Goal: Information Seeking & Learning: Learn about a topic

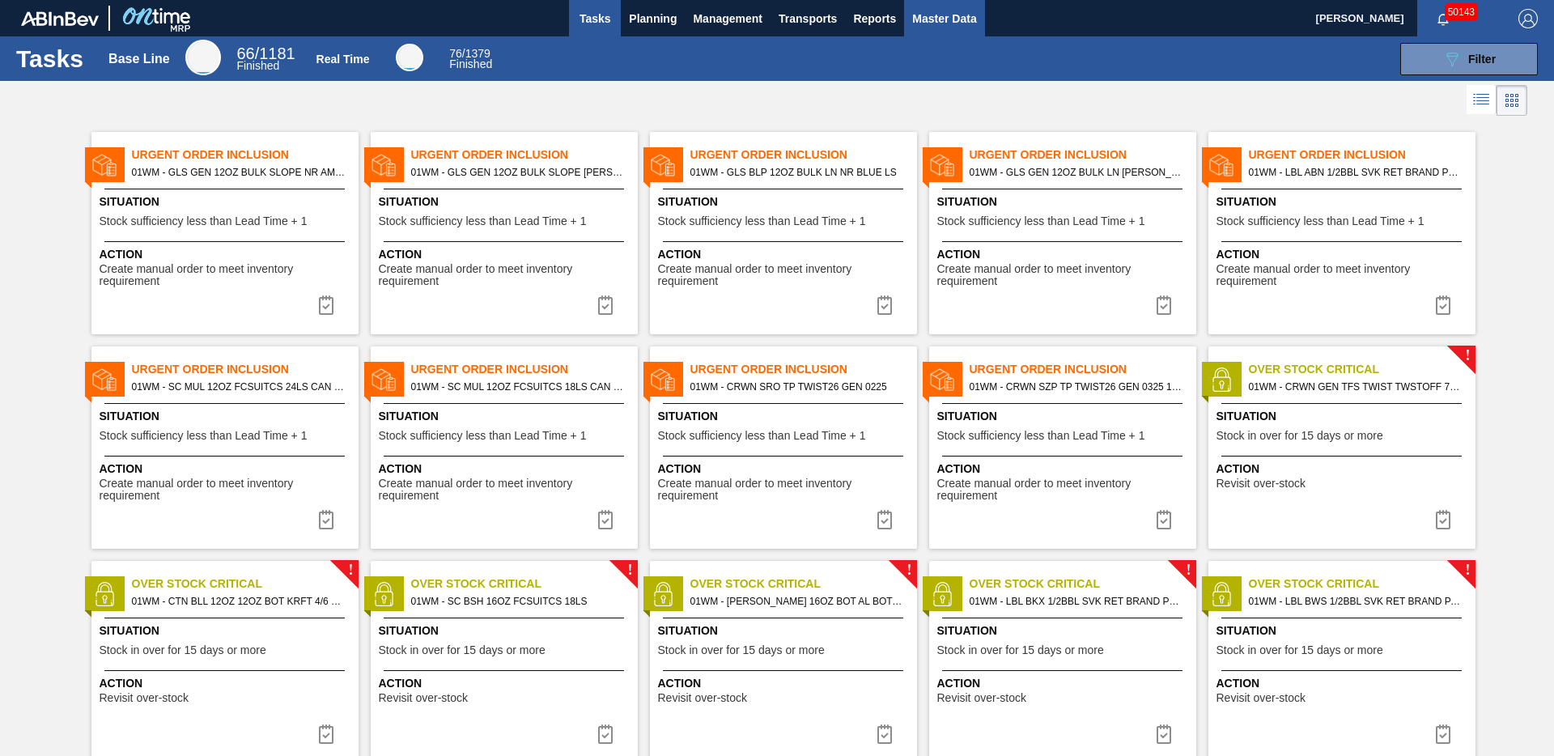
click at [948, 27] on span "Master Data" at bounding box center [944, 18] width 64 height 19
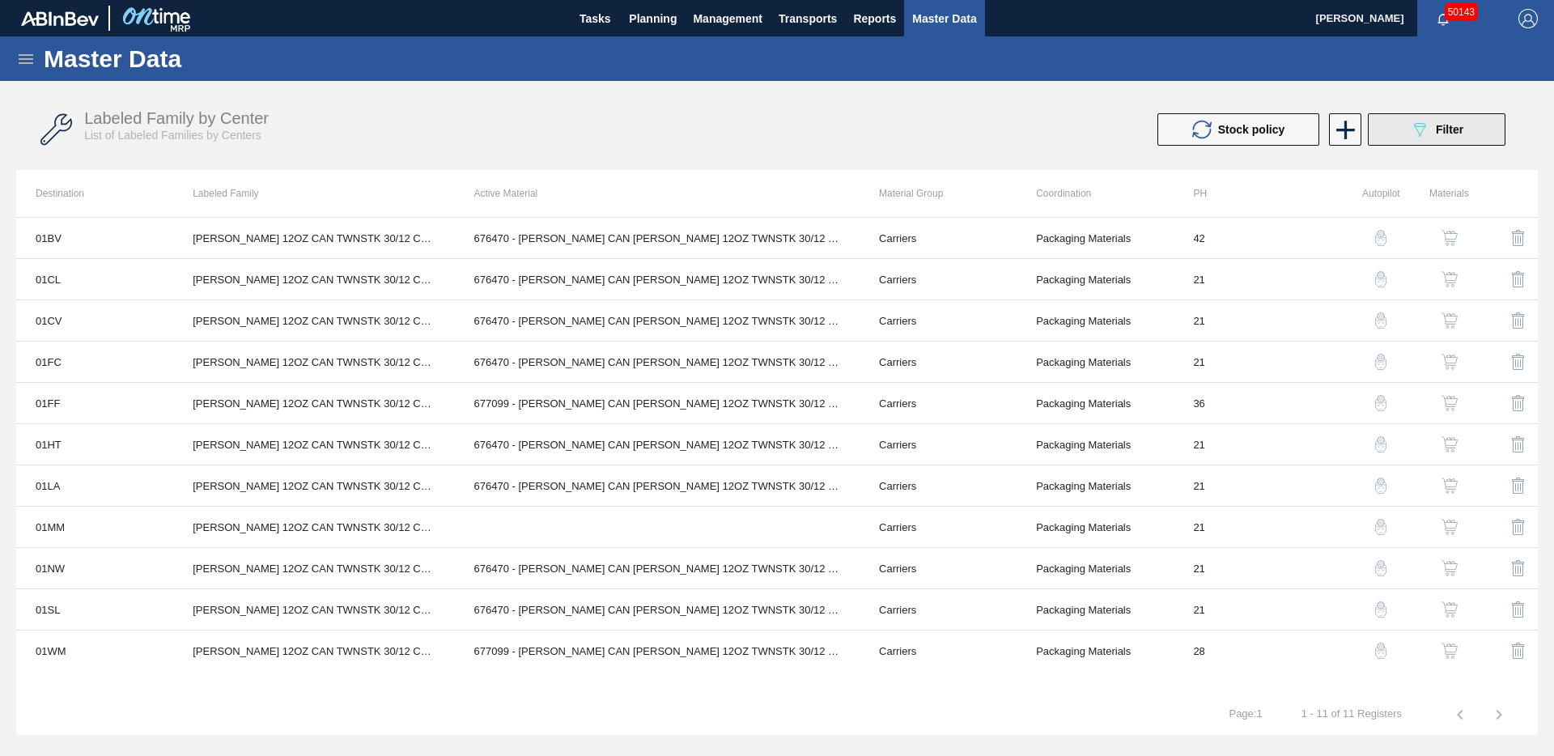
click at [1414, 129] on icon "089F7B8B-B2A5-4AFE-B5C0-19BA573D28AC" at bounding box center [1419, 129] width 19 height 19
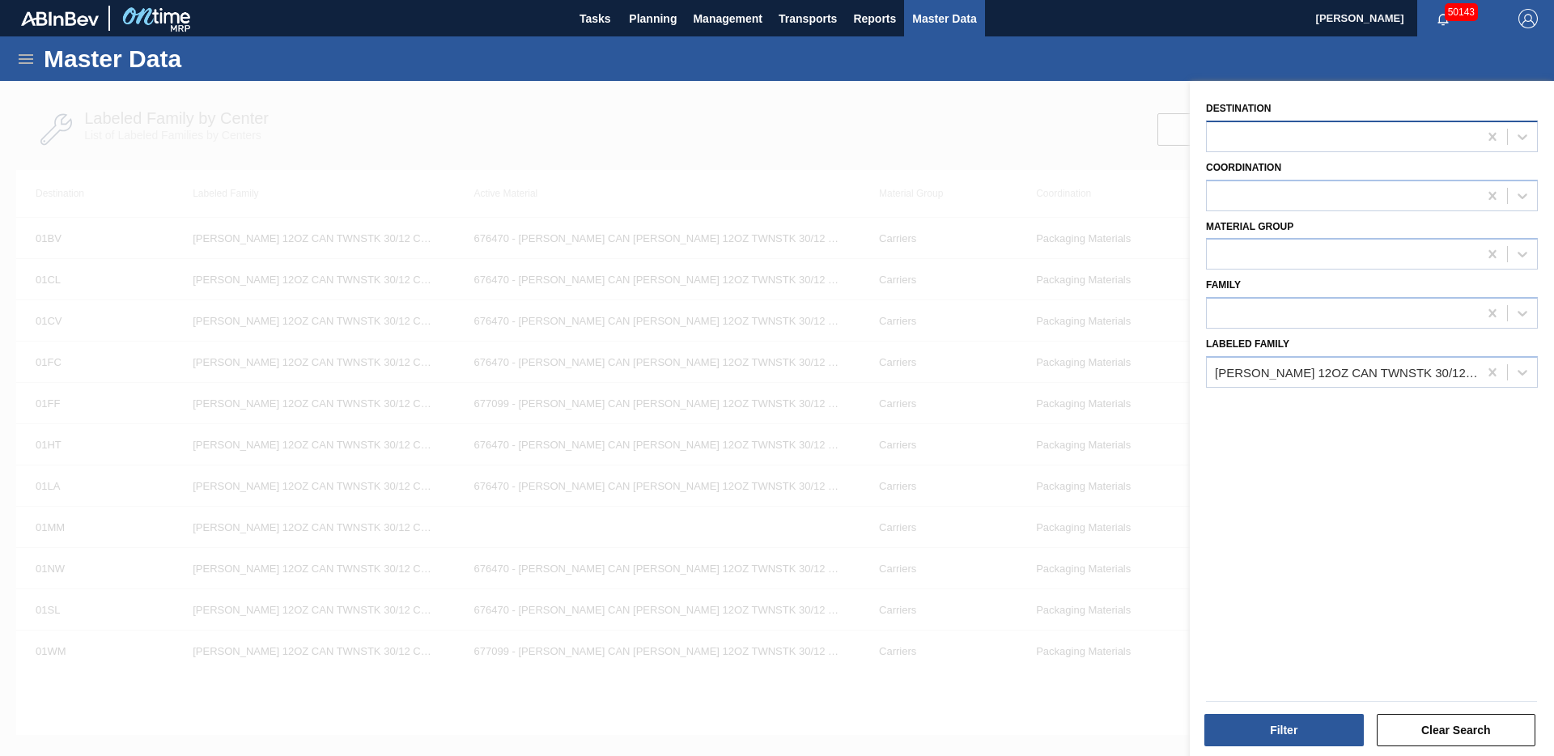
click at [1388, 145] on div at bounding box center [1342, 136] width 271 height 23
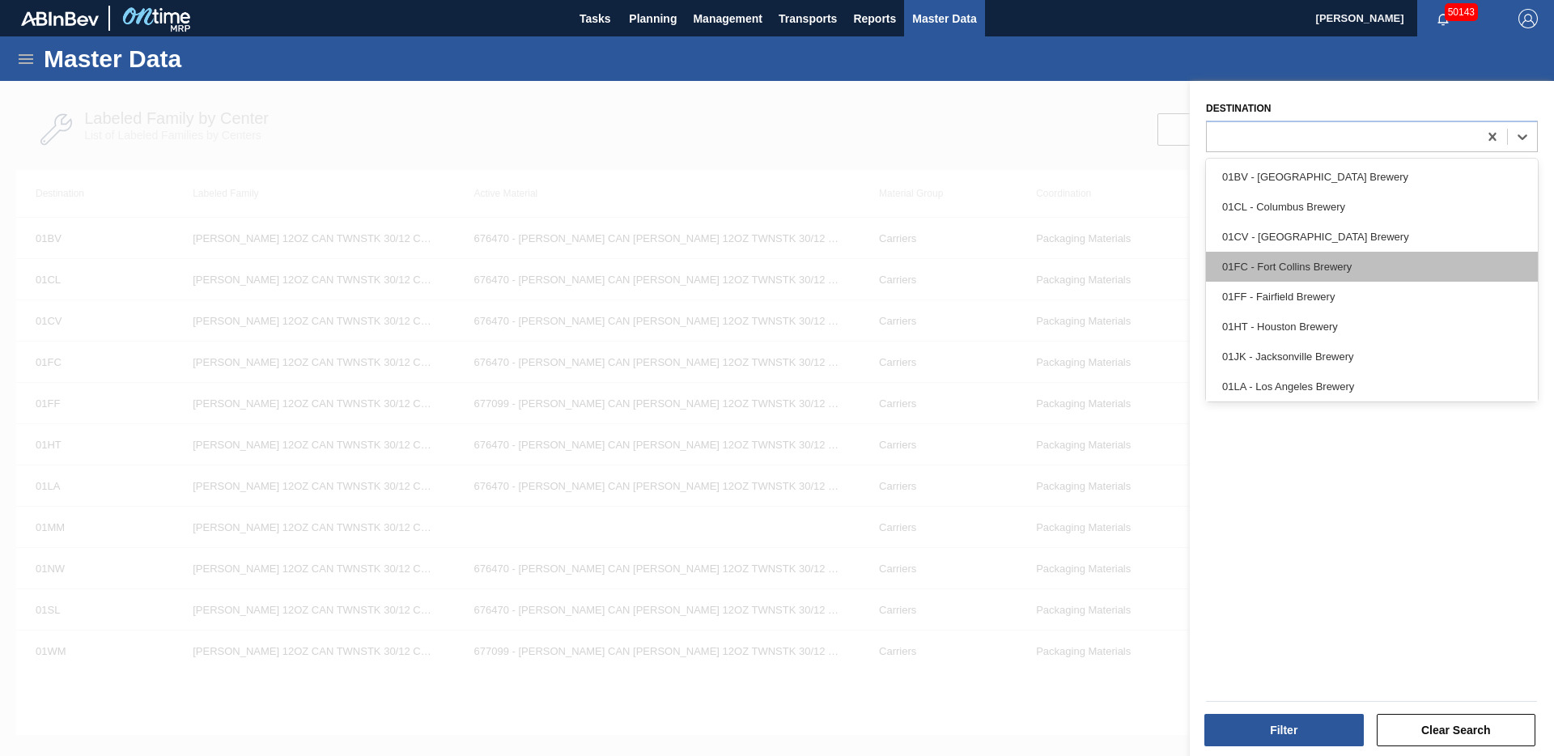
click at [1307, 269] on div "01FC - Fort Collins Brewery" at bounding box center [1372, 267] width 332 height 30
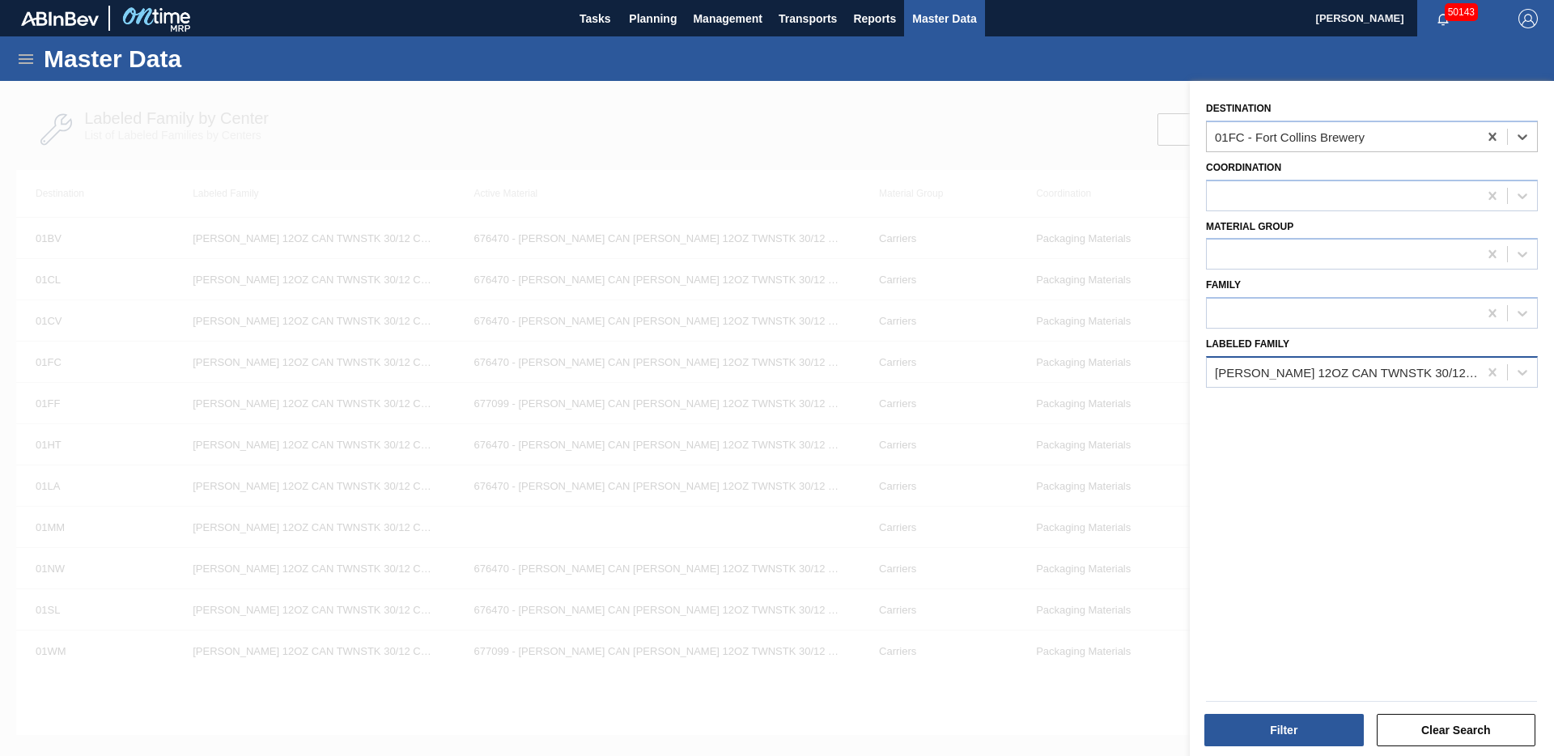
drag, startPoint x: 1486, startPoint y: 376, endPoint x: 1474, endPoint y: 368, distance: 14.6
click at [1485, 376] on icon at bounding box center [1492, 372] width 16 height 16
click at [1378, 199] on div at bounding box center [1342, 195] width 271 height 23
click at [1349, 430] on div "Destination 01FC - Fort [PERSON_NAME] Brewery Coordination Material Group Famil…" at bounding box center [1372, 420] width 364 height 679
drag, startPoint x: 1346, startPoint y: 251, endPoint x: 1332, endPoint y: 272, distance: 25.1
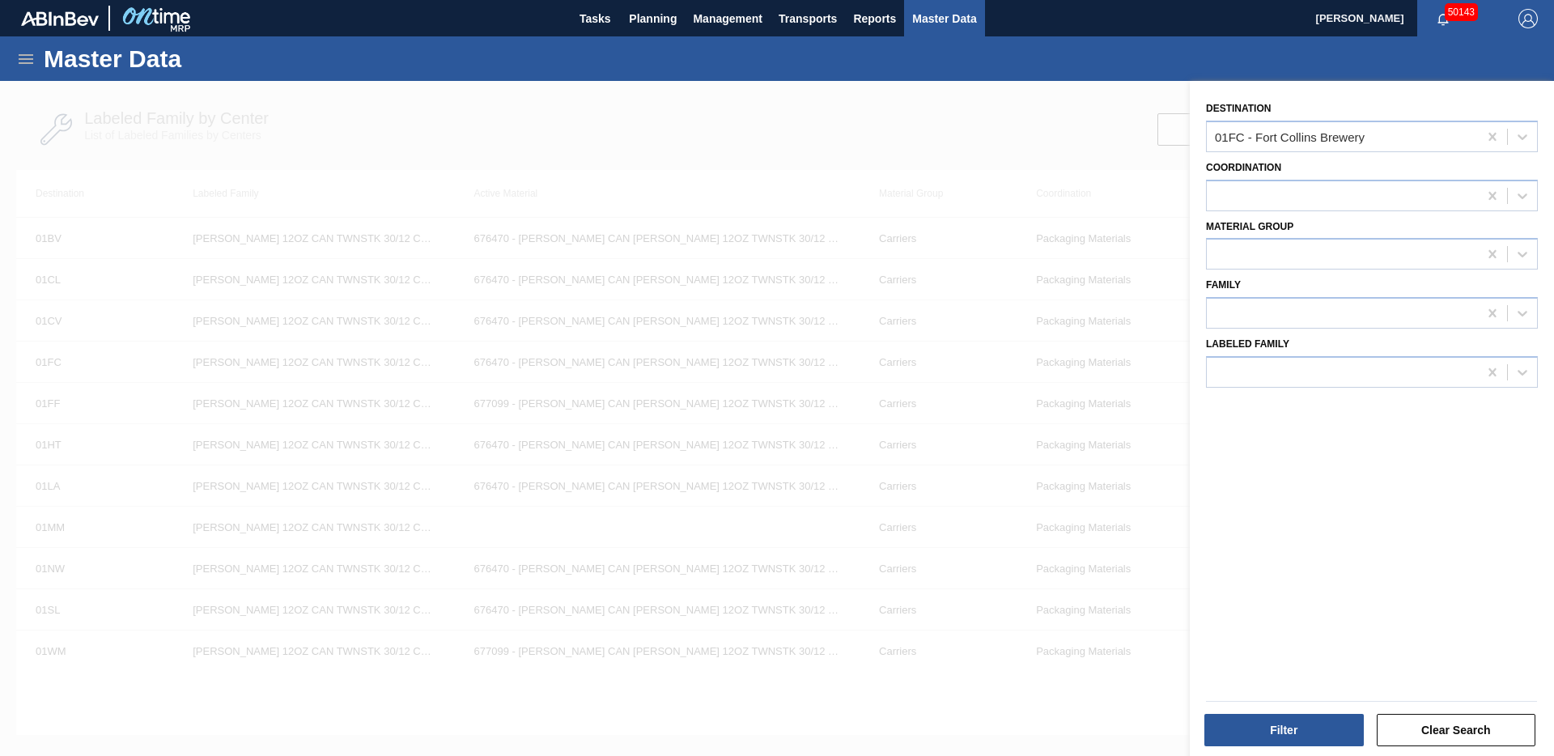
click at [1345, 251] on div at bounding box center [1342, 254] width 271 height 23
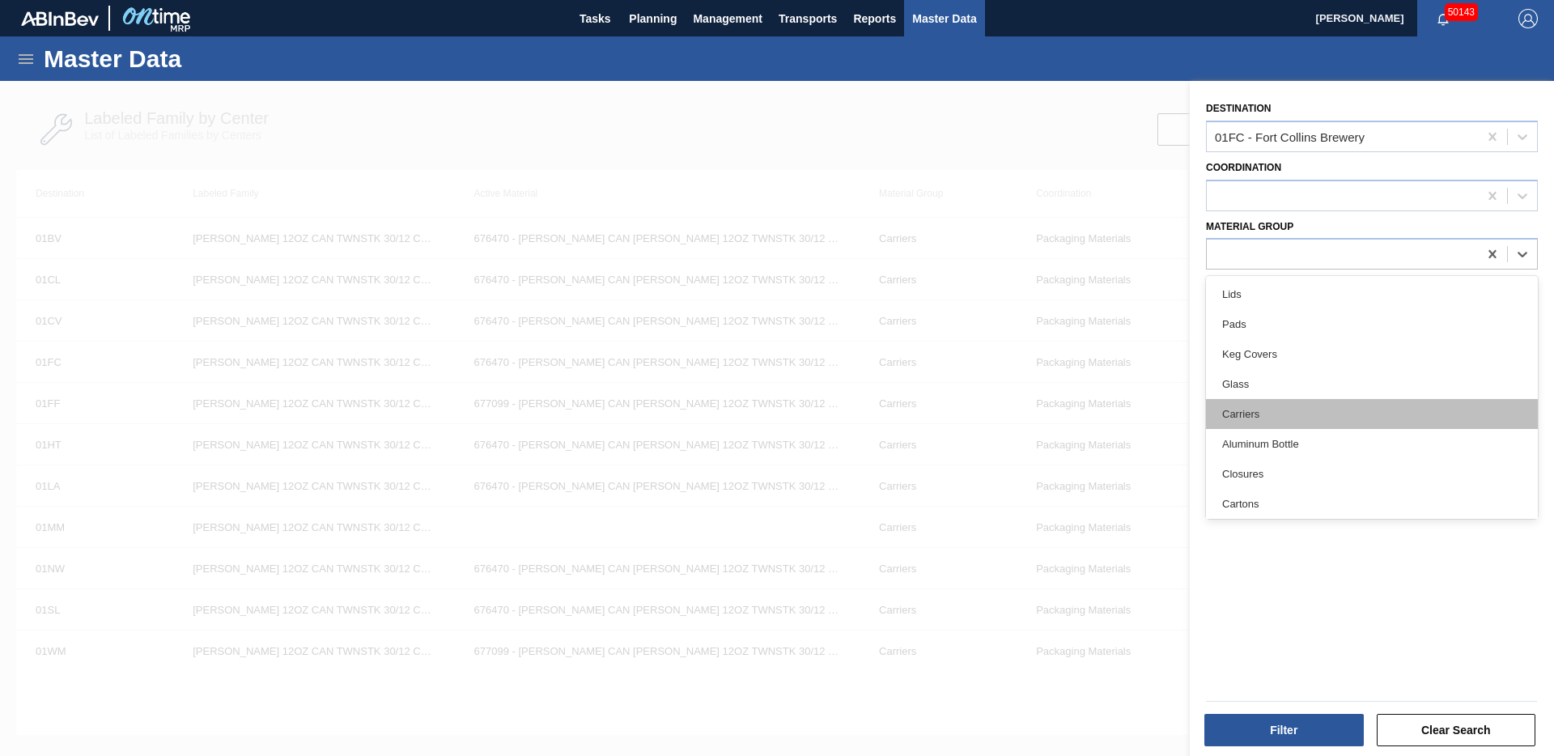
click at [1275, 419] on div "Carriers" at bounding box center [1372, 414] width 332 height 30
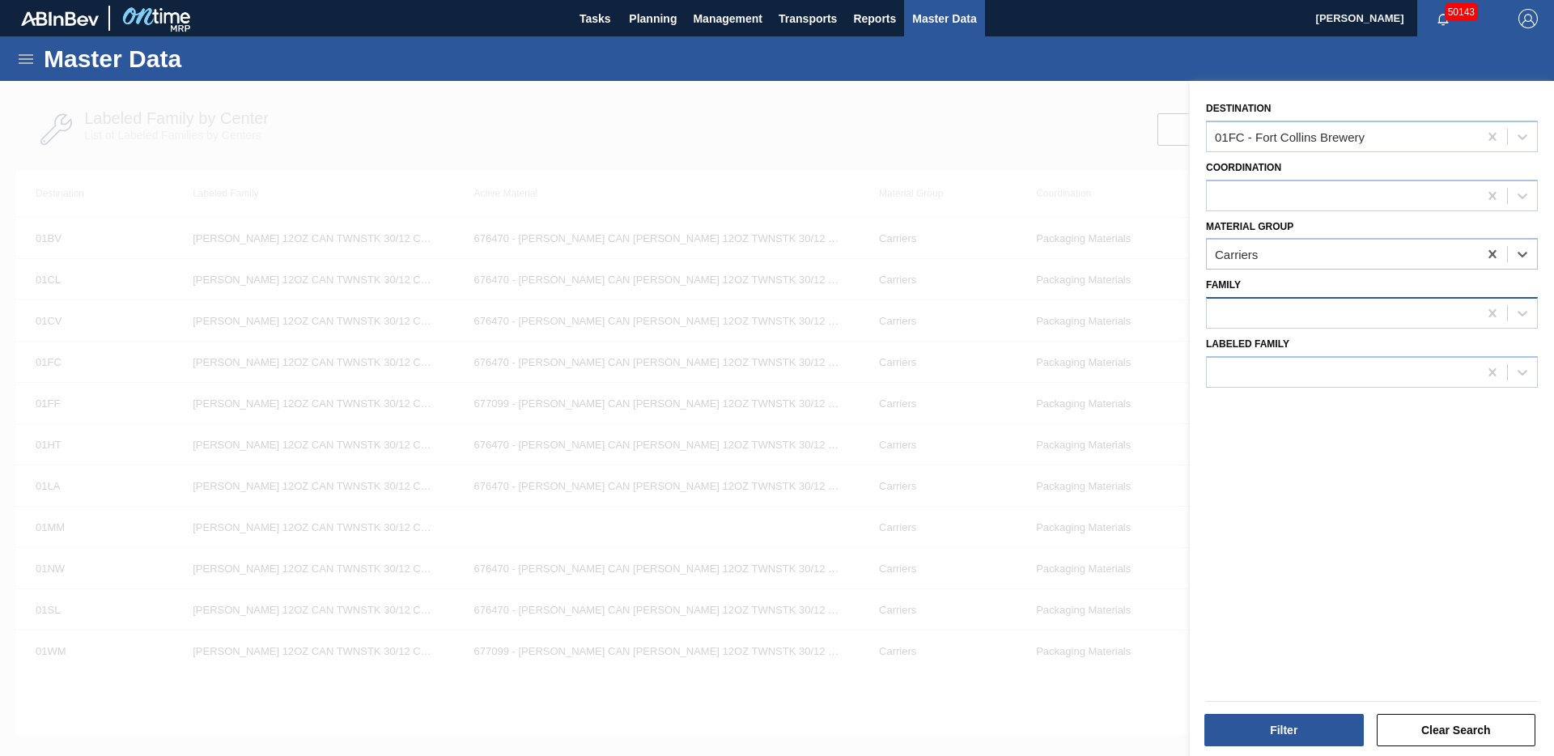
click at [1268, 306] on div at bounding box center [1342, 313] width 271 height 23
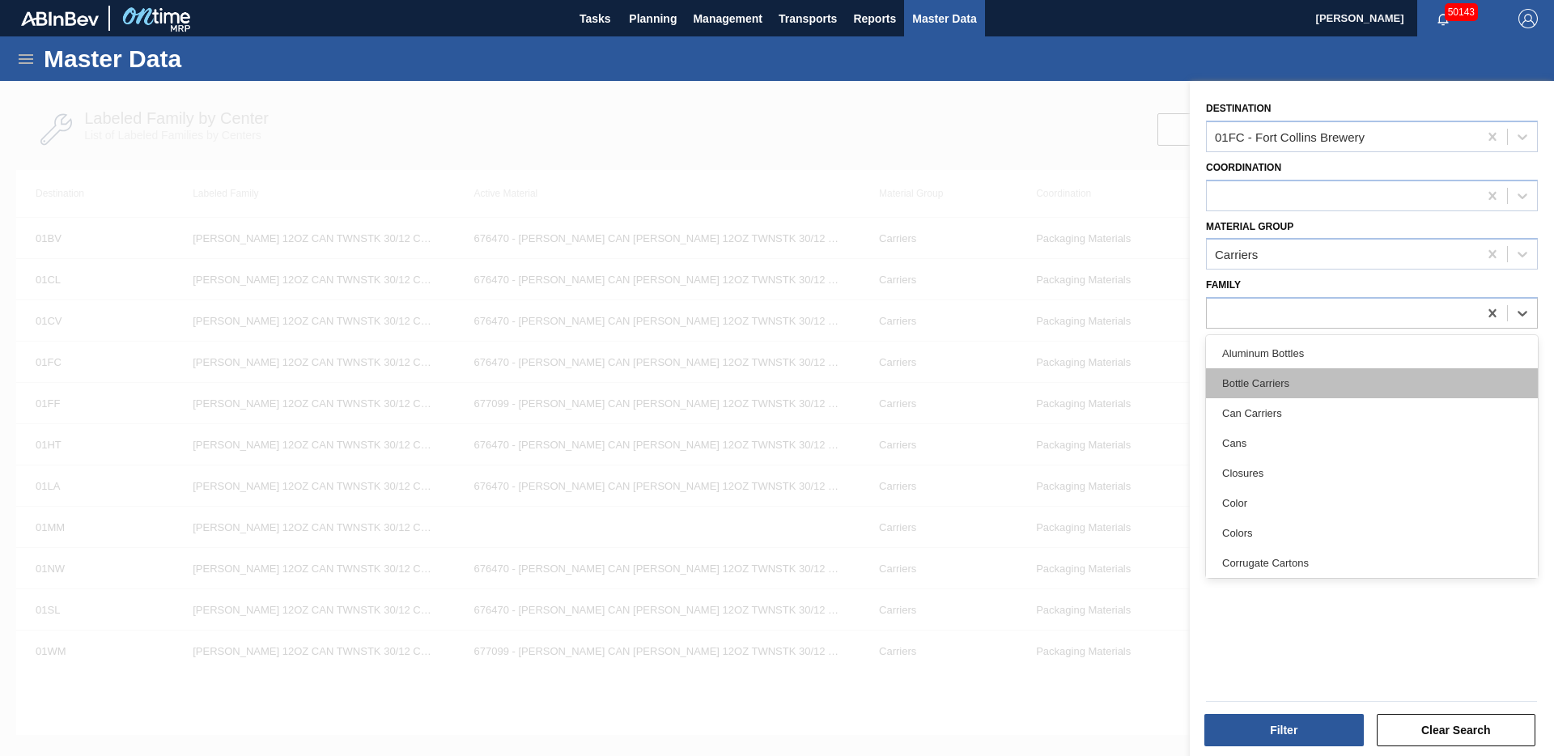
click at [1314, 380] on div "Bottle Carriers" at bounding box center [1372, 383] width 332 height 30
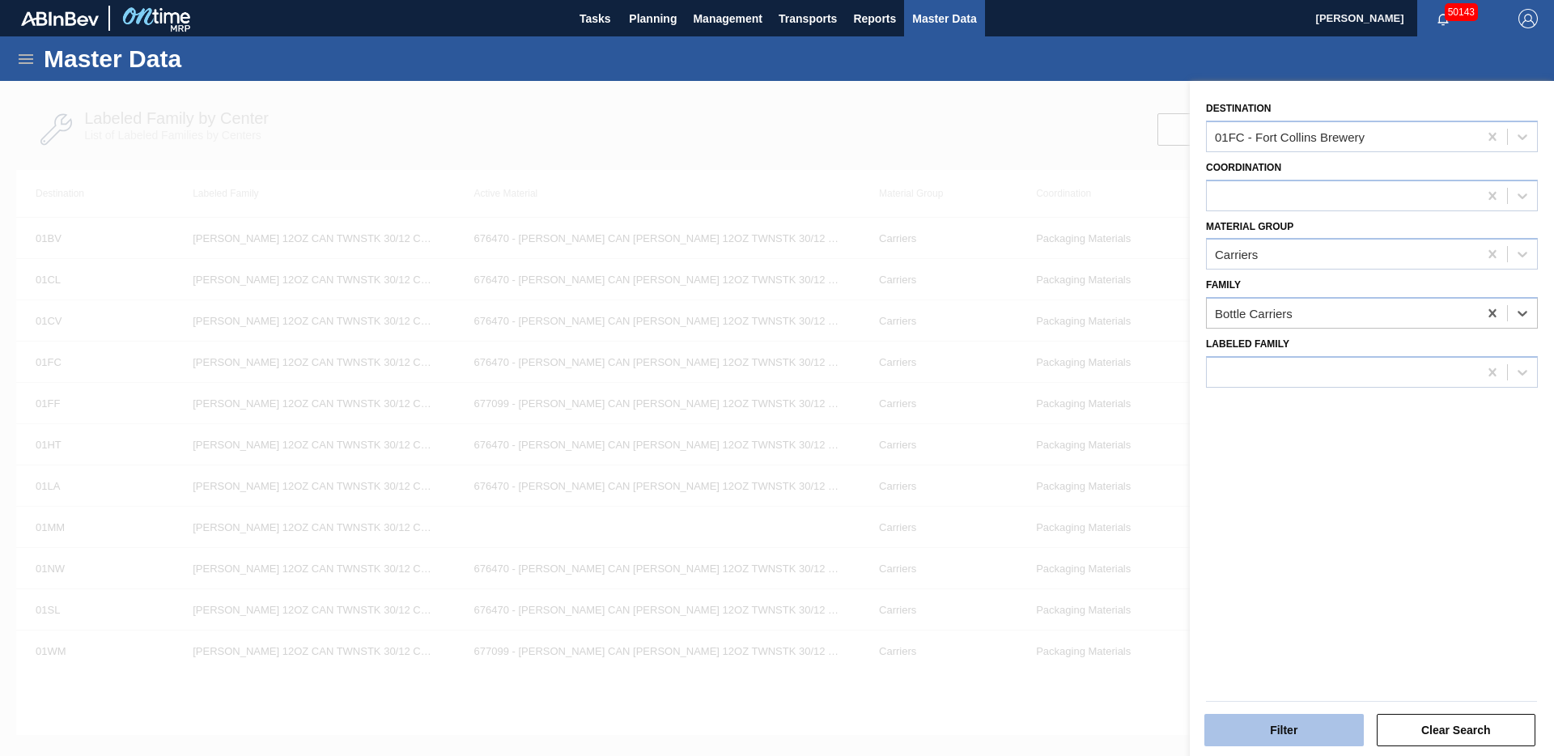
click at [1270, 727] on button "Filter" at bounding box center [1283, 730] width 159 height 32
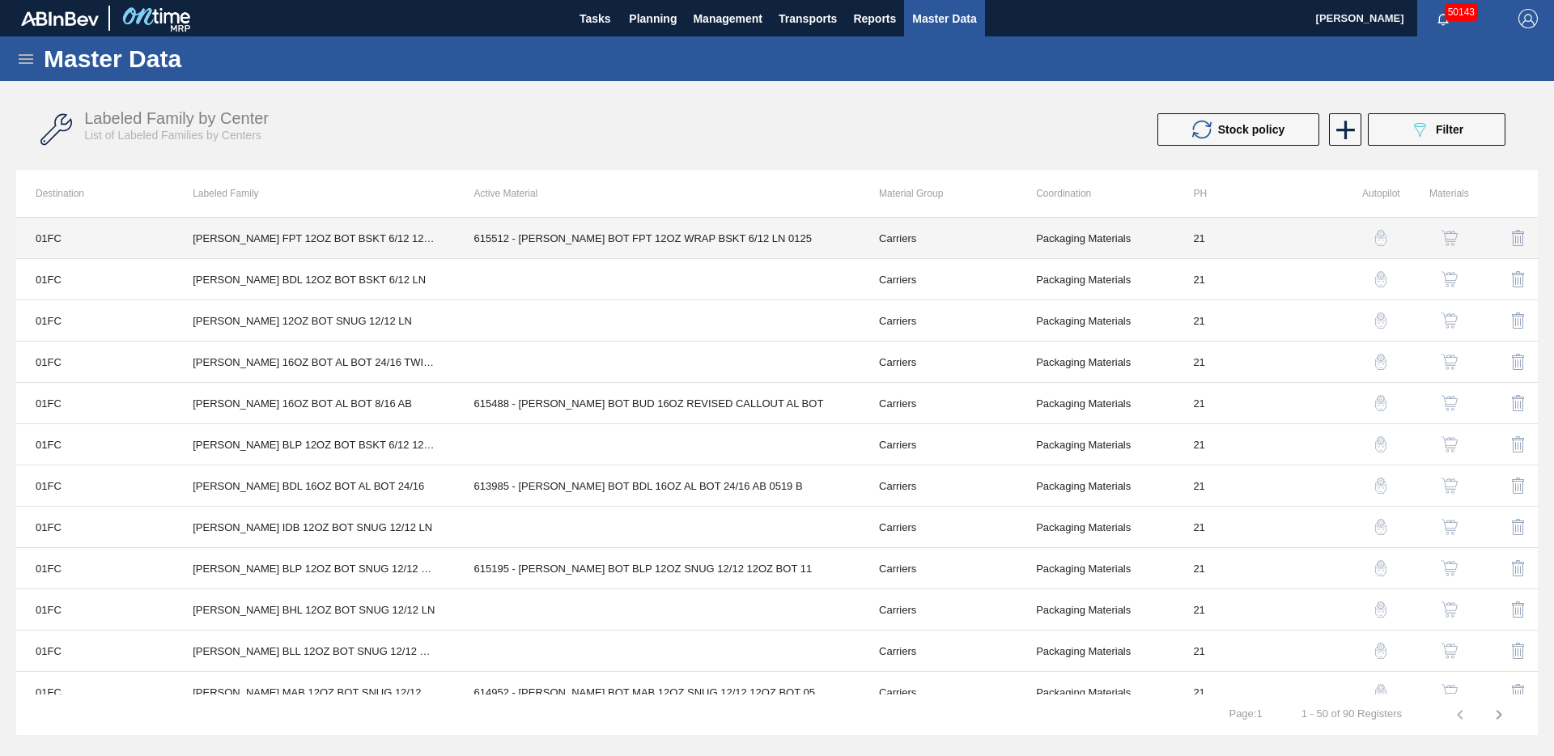
click at [565, 249] on td "615512 - [PERSON_NAME] BOT FPT 12OZ WRAP BSKT 6/12 LN 0125" at bounding box center [657, 238] width 405 height 41
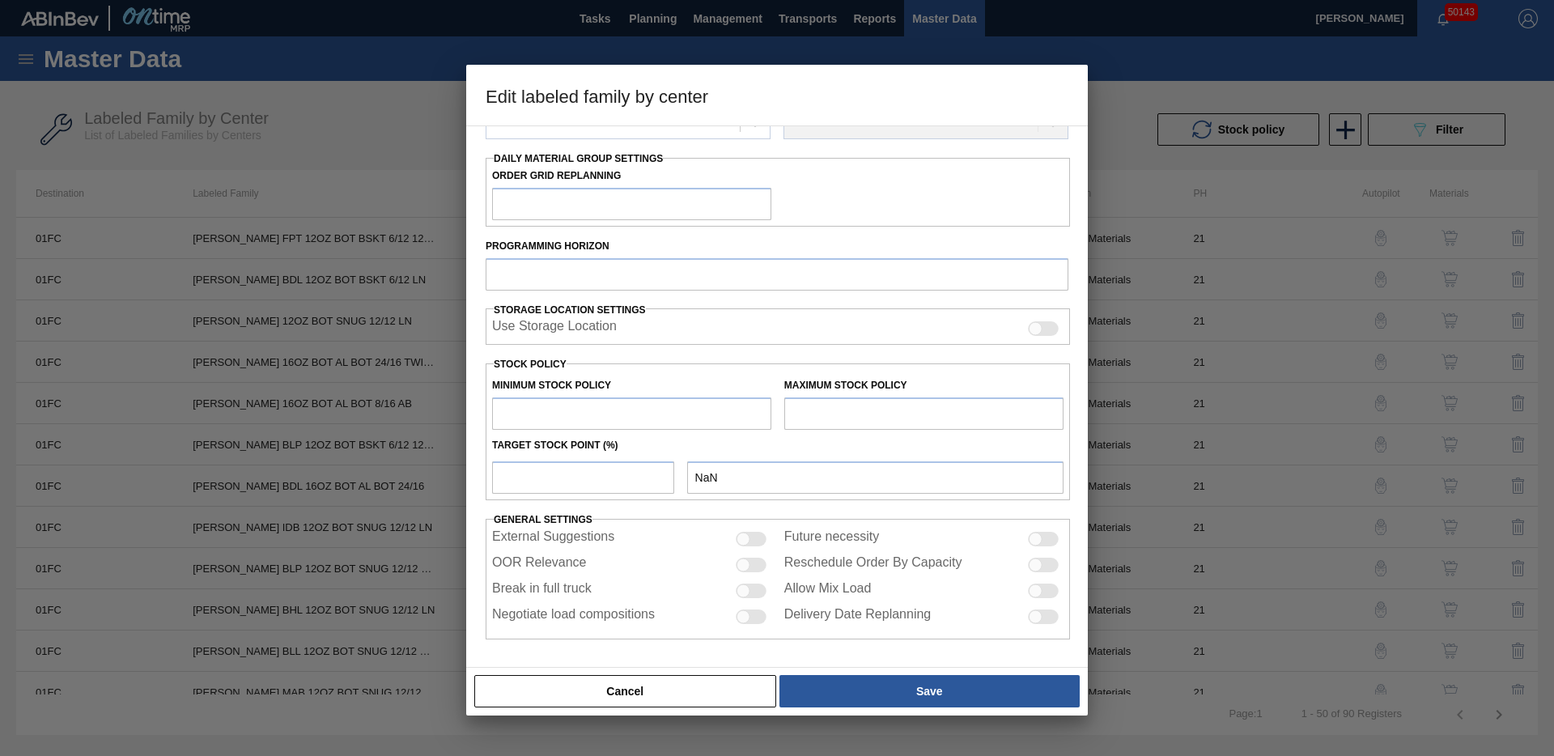
type input "Carriers"
type input "Bottle Carriers"
type input "[PERSON_NAME] FPT 12OZ BOT BSKT 6/12 12OZ BOT"
type input "01FC - Fort Collins Brewery"
type input "21"
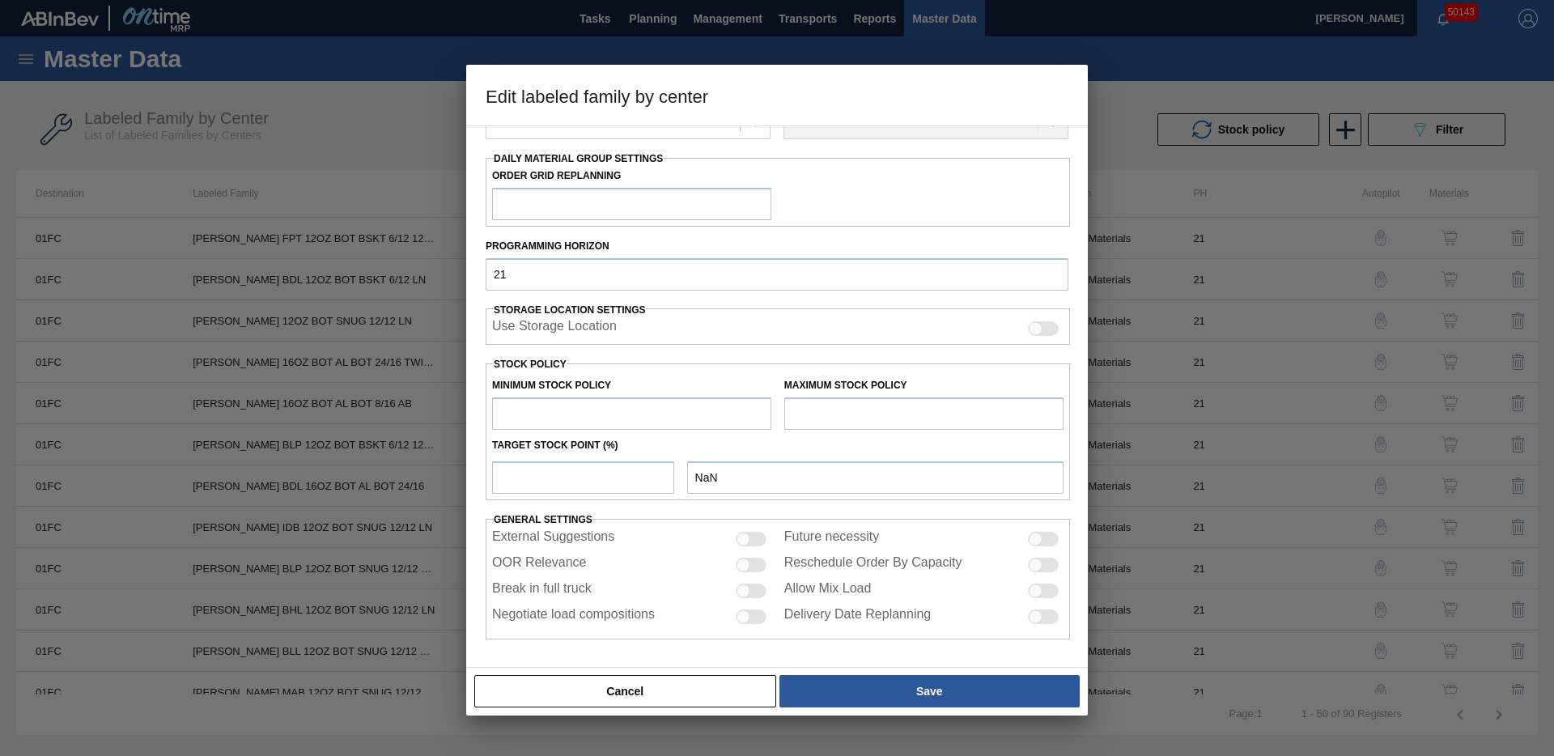
type input "0"
type input "38,651"
type input "0"
checkbox input "true"
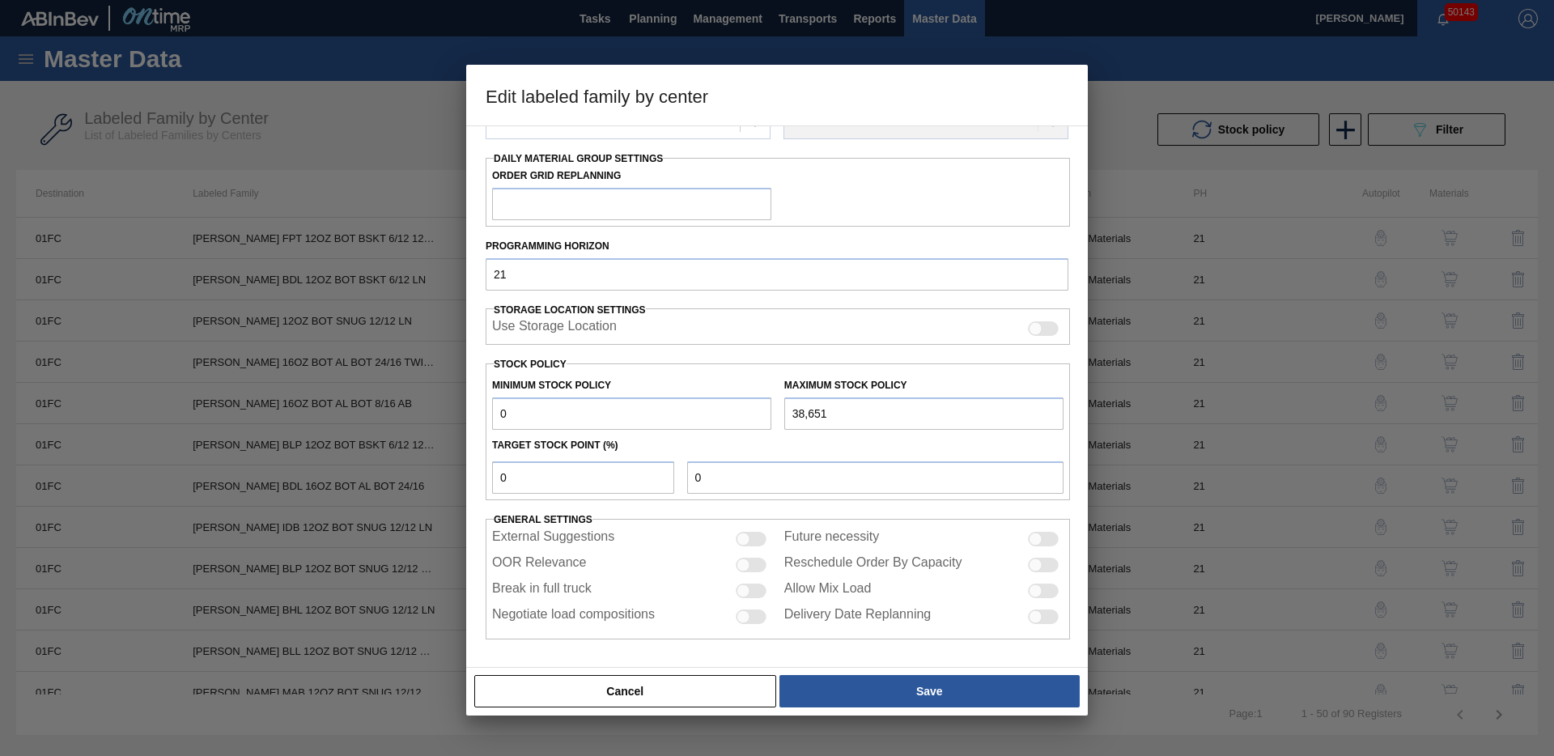
scroll to position [178, 0]
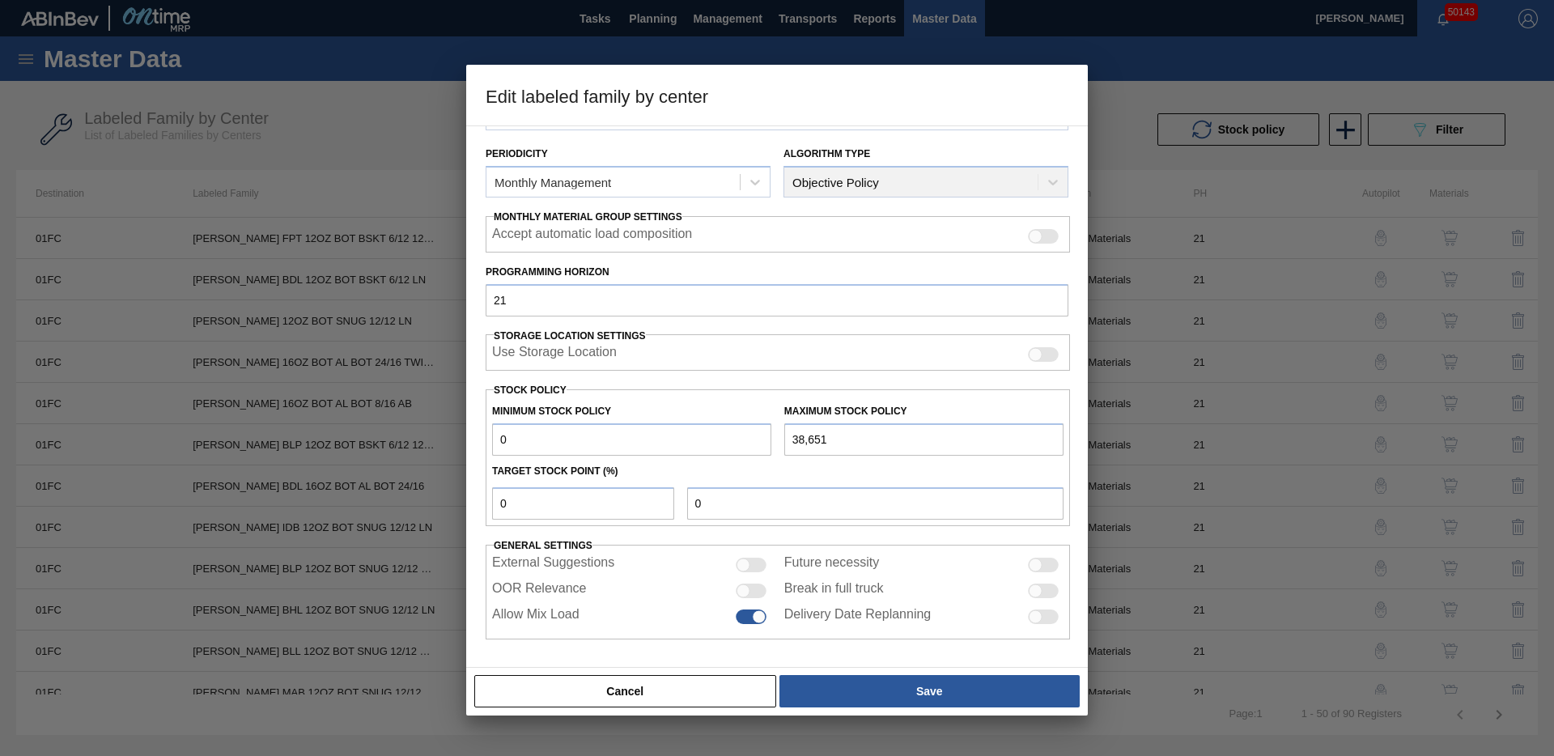
drag, startPoint x: 697, startPoint y: 698, endPoint x: 715, endPoint y: 678, distance: 26.9
click at [697, 698] on button "Cancel" at bounding box center [625, 691] width 302 height 32
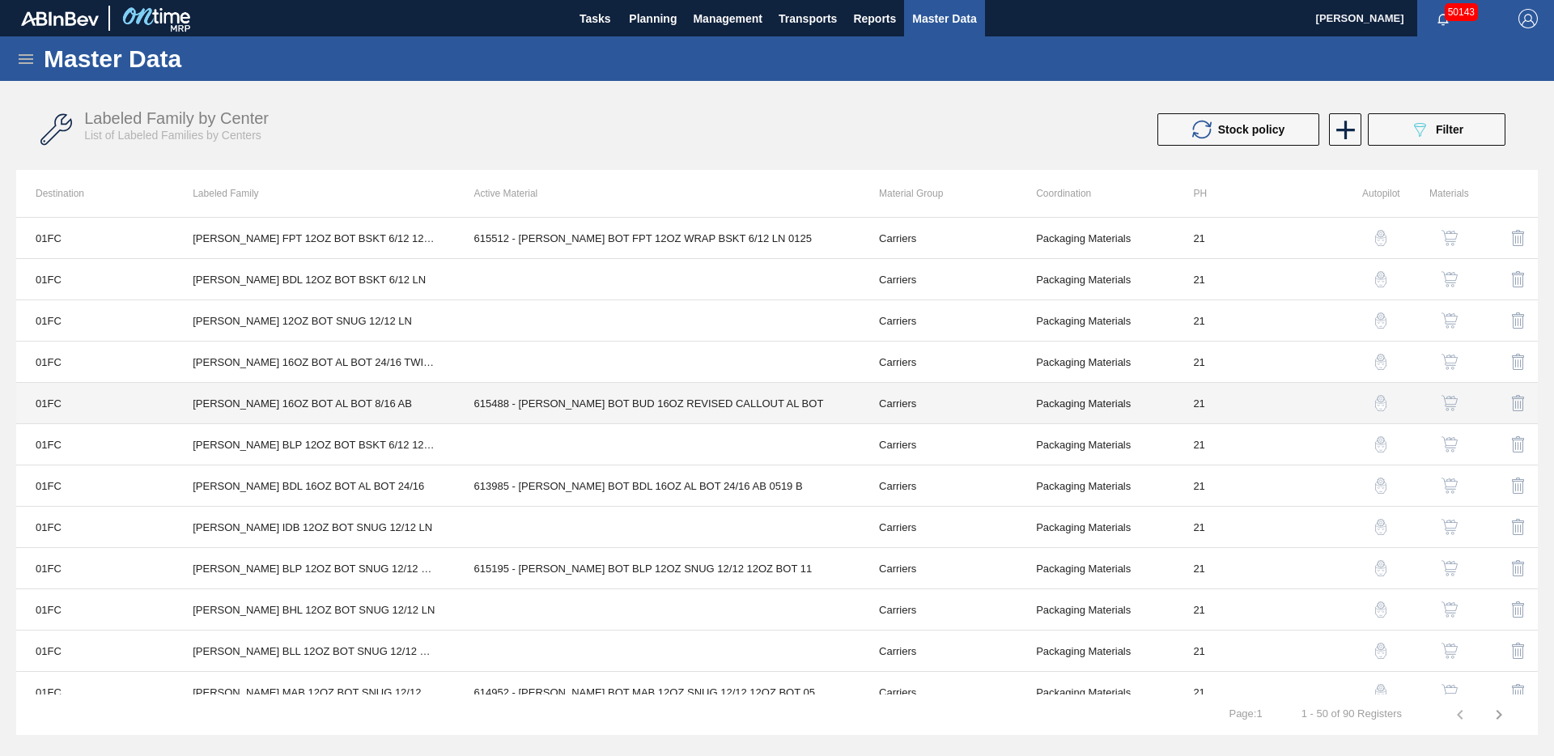
click at [537, 395] on td "615488 - [PERSON_NAME] BOT BUD 16OZ REVISED CALLOUT AL BOT" at bounding box center [657, 403] width 405 height 41
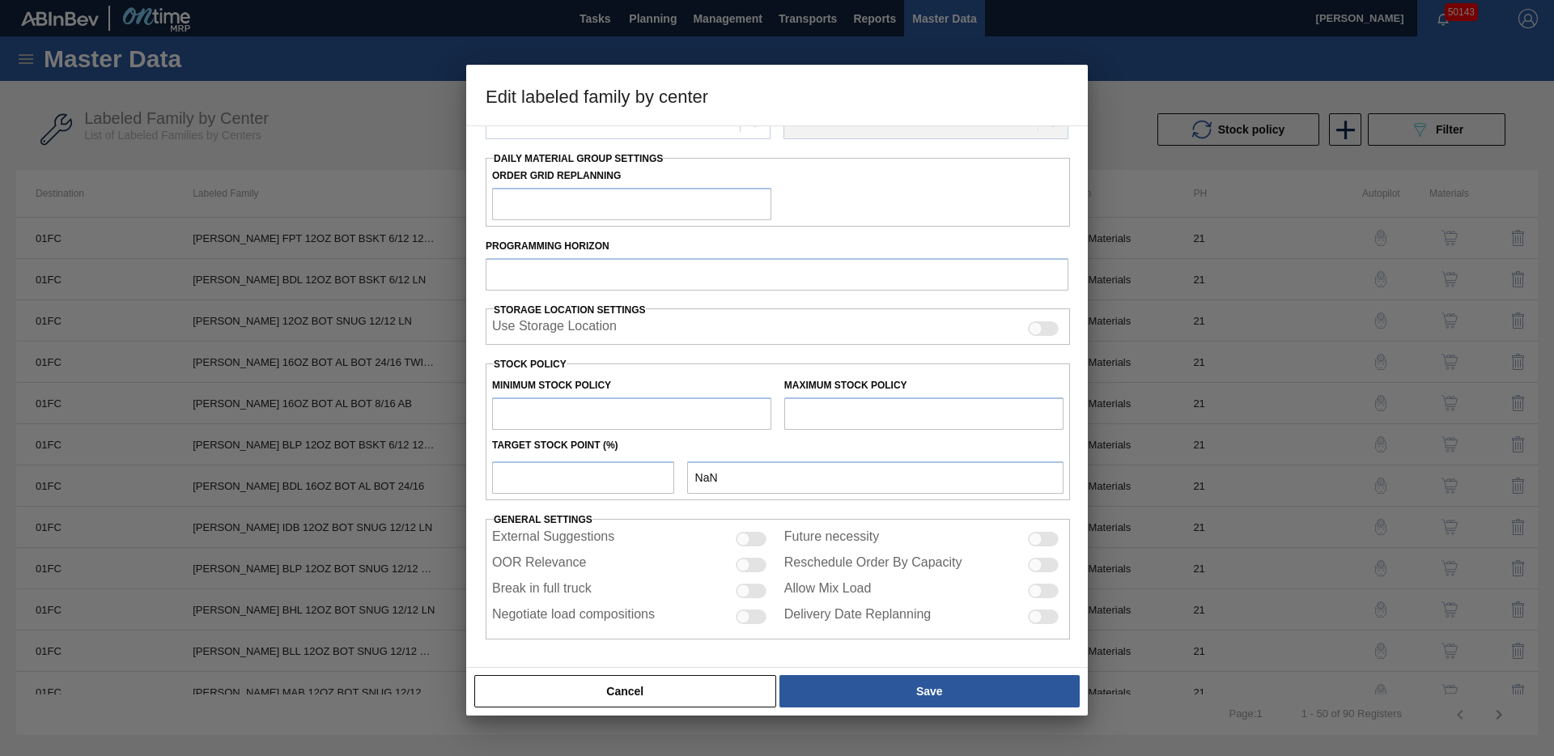
type input "Carriers"
type input "Bottle Carriers"
type input "[PERSON_NAME] 16OZ BOT AL BOT 8/16 AB"
type input "01FC - Fort Collins Brewery"
type input "21"
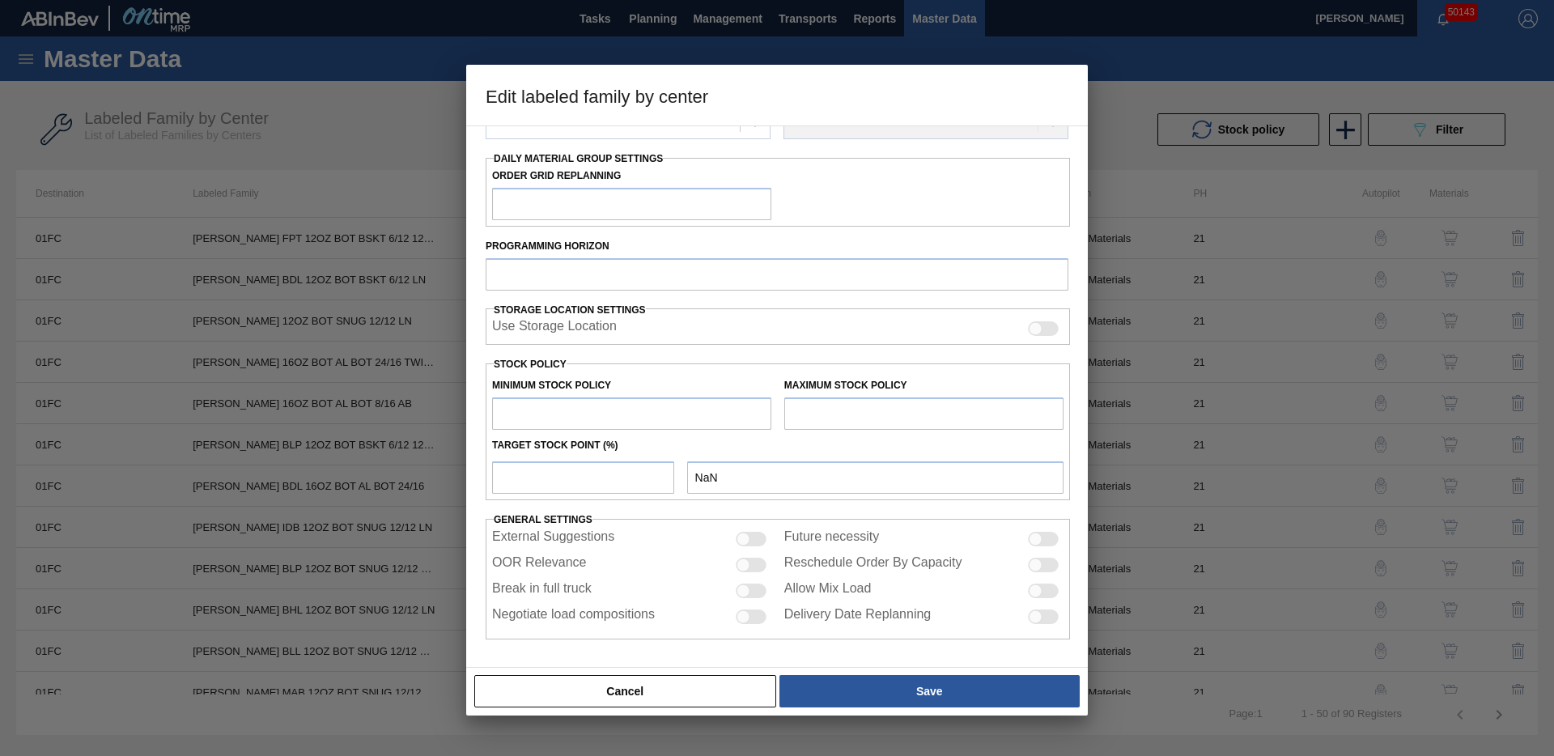
type input "0"
type input "26,714"
type input "0"
checkbox input "true"
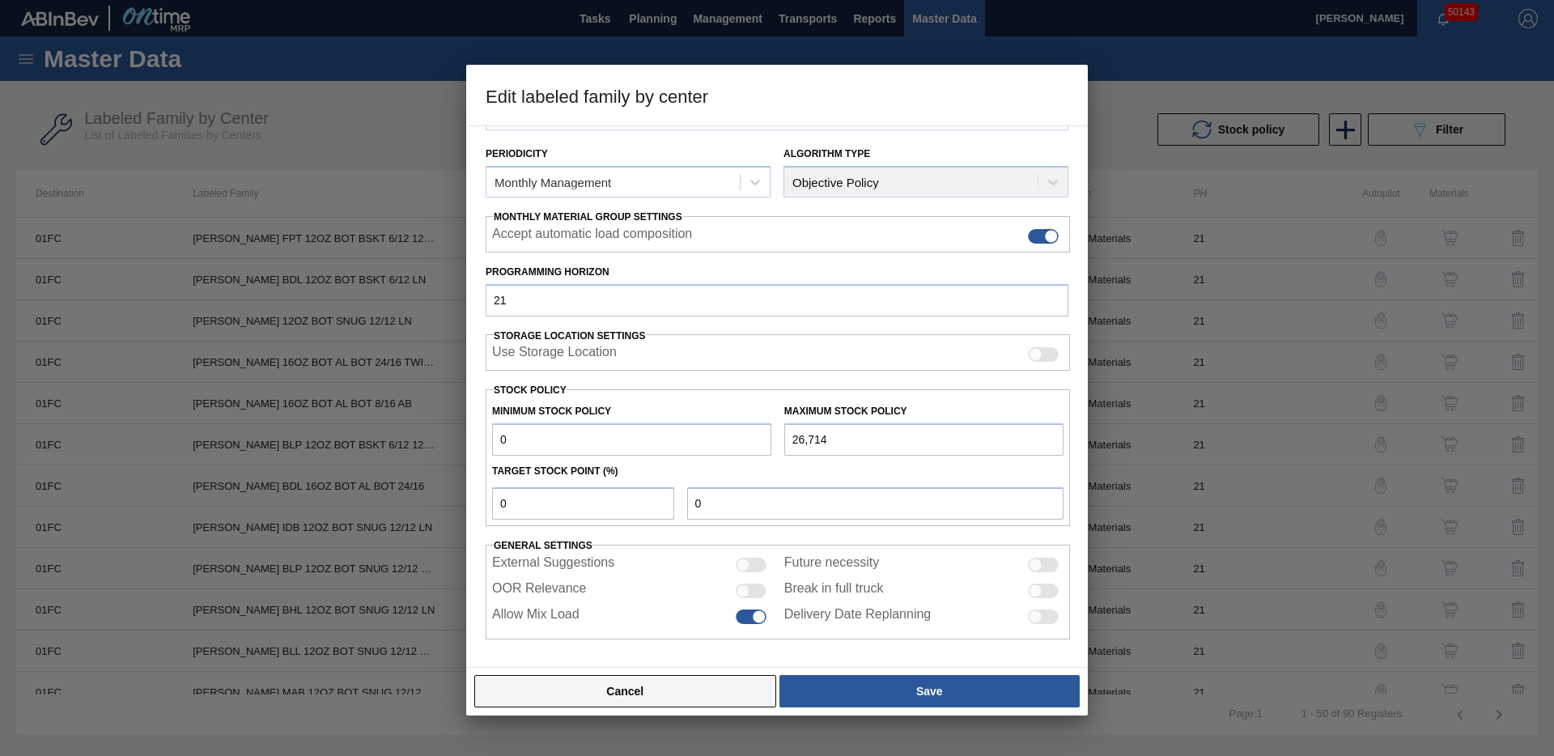
click at [666, 689] on button "Cancel" at bounding box center [625, 691] width 302 height 32
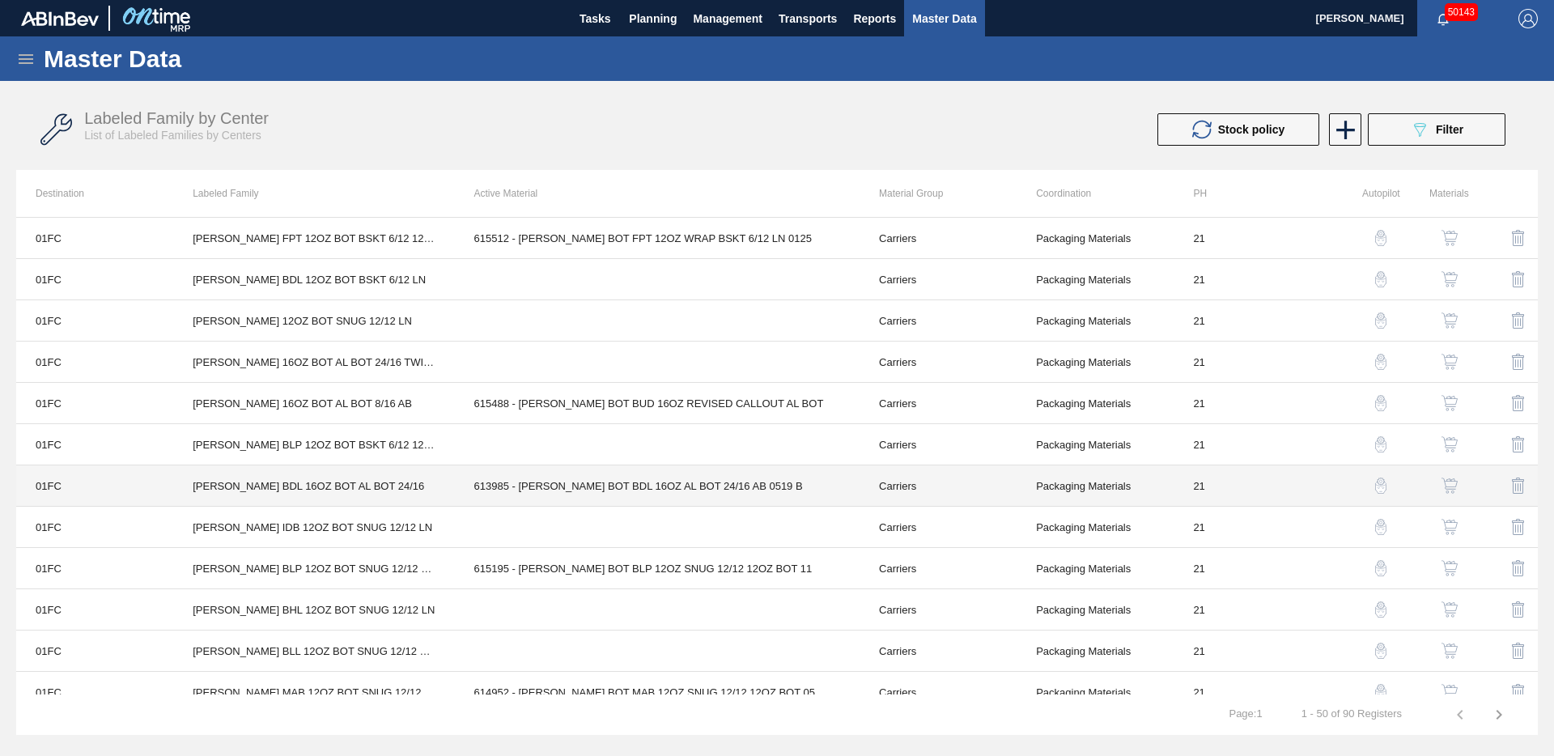
click at [526, 474] on td "613985 - [PERSON_NAME] BOT BDL 16OZ AL BOT 24/16 AB 0519 B" at bounding box center [657, 485] width 405 height 41
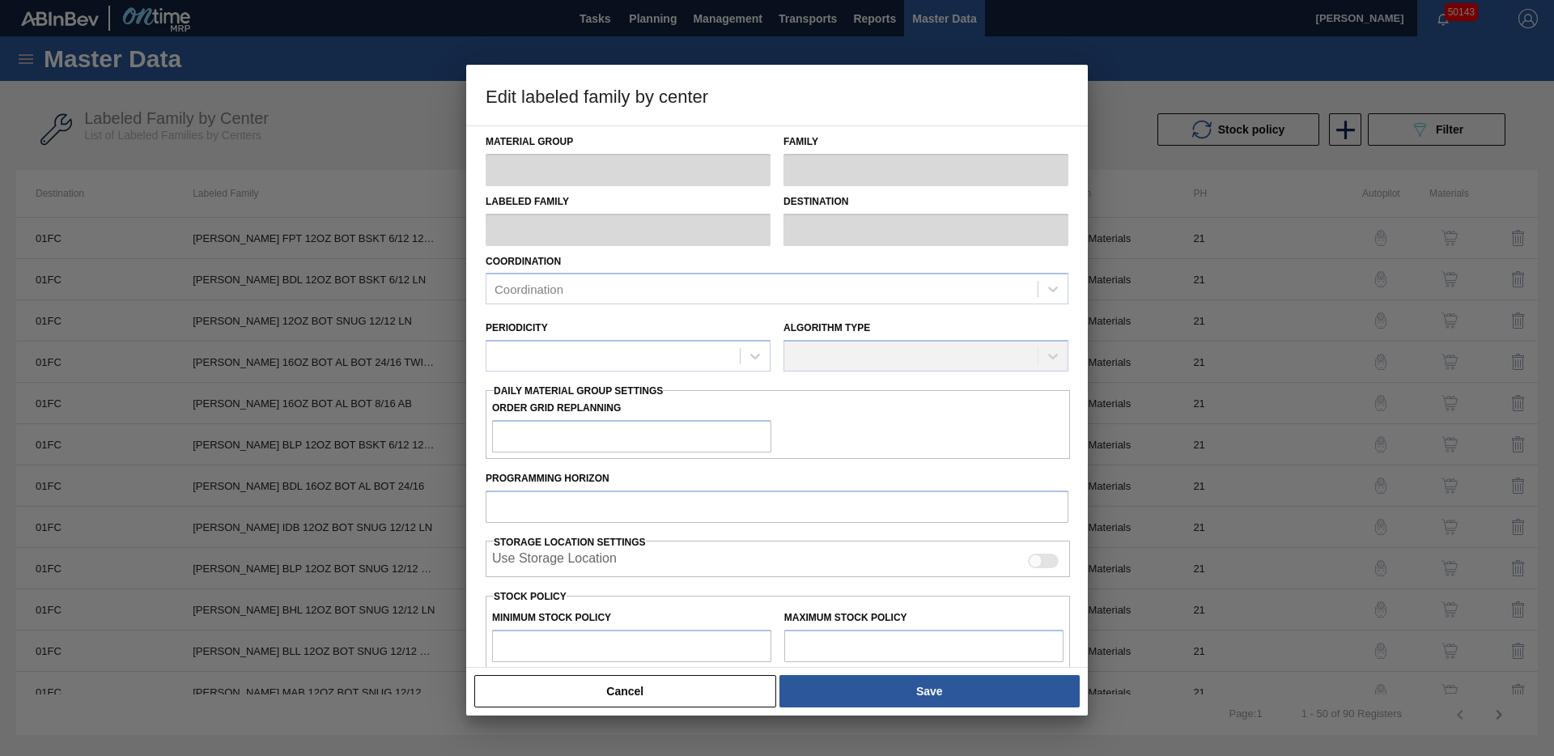
scroll to position [232, 0]
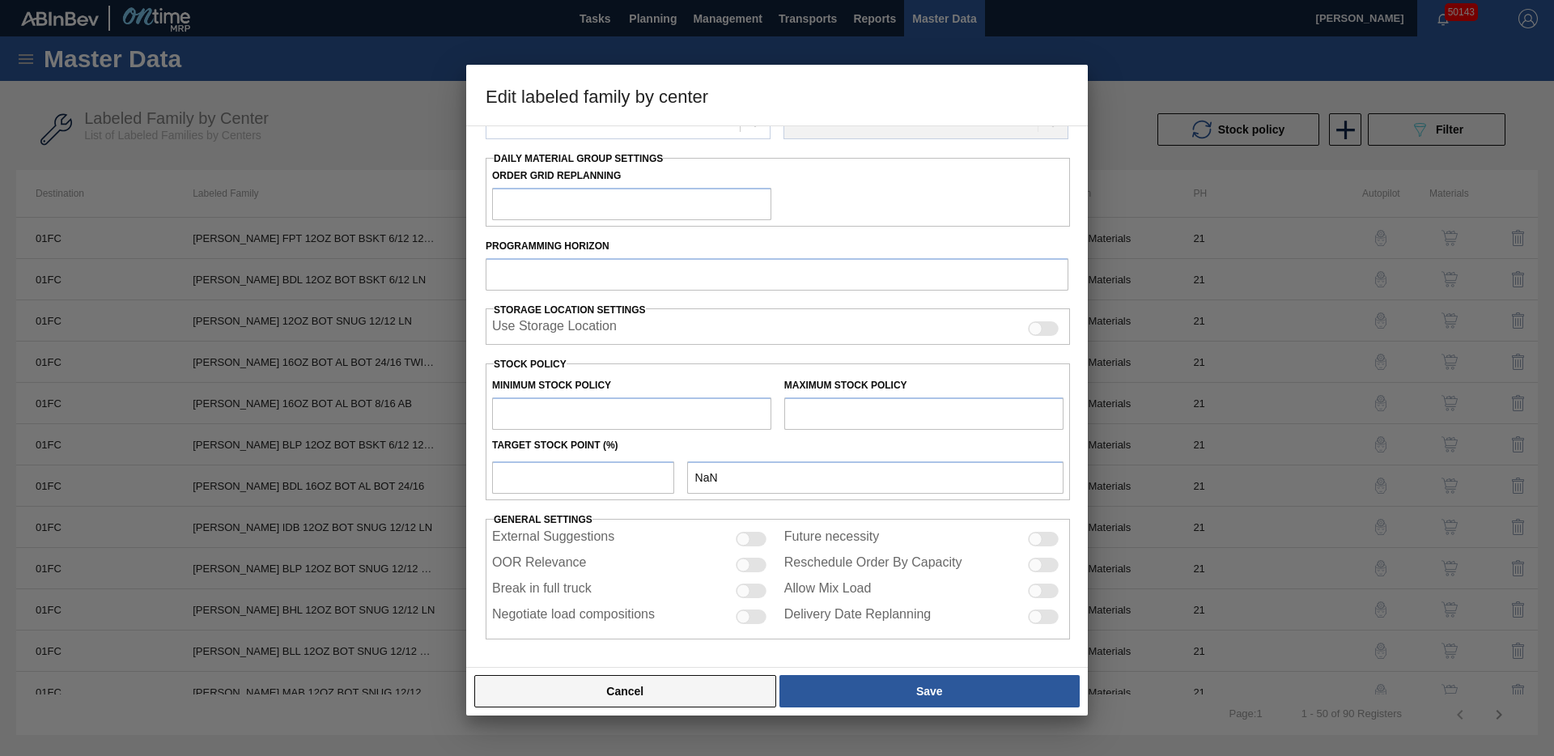
type input "Carriers"
type input "Bottle Carriers"
type input "[PERSON_NAME] BDL 16OZ BOT AL BOT 24/16"
type input "01FC - Fort Collins Brewery"
type input "21"
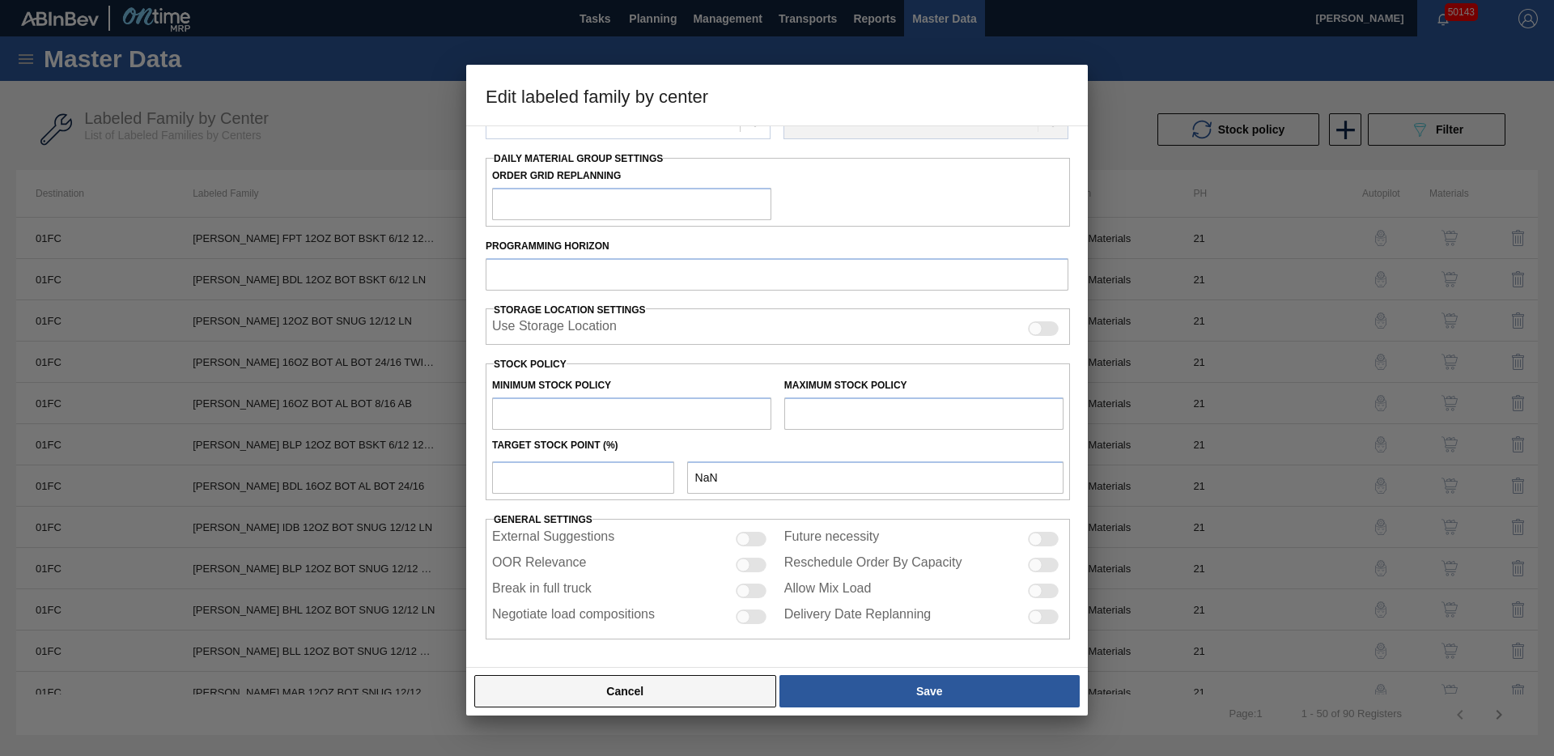
type input "0"
type input "100"
type input "0"
checkbox input "true"
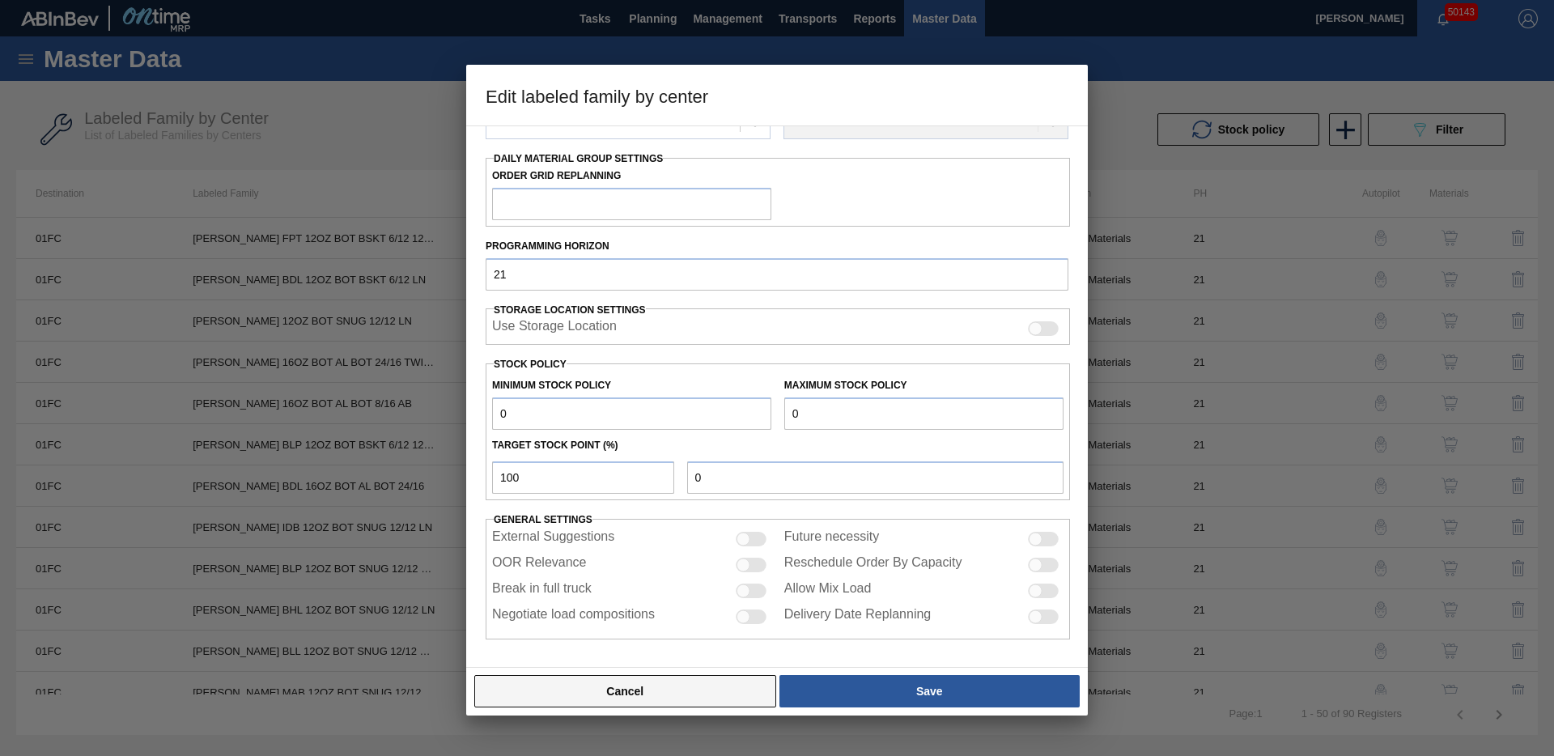
scroll to position [178, 0]
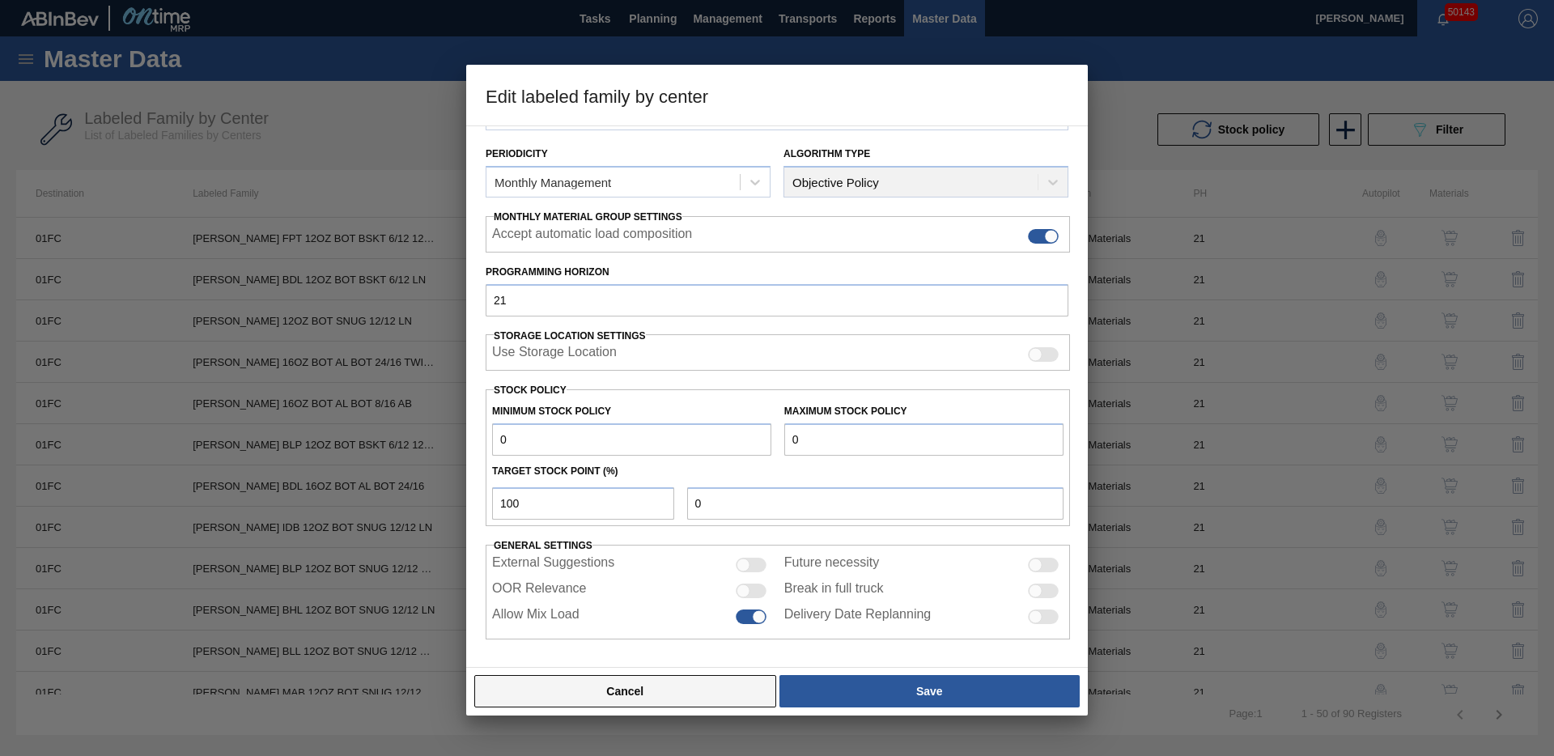
click at [660, 691] on button "Cancel" at bounding box center [625, 691] width 302 height 32
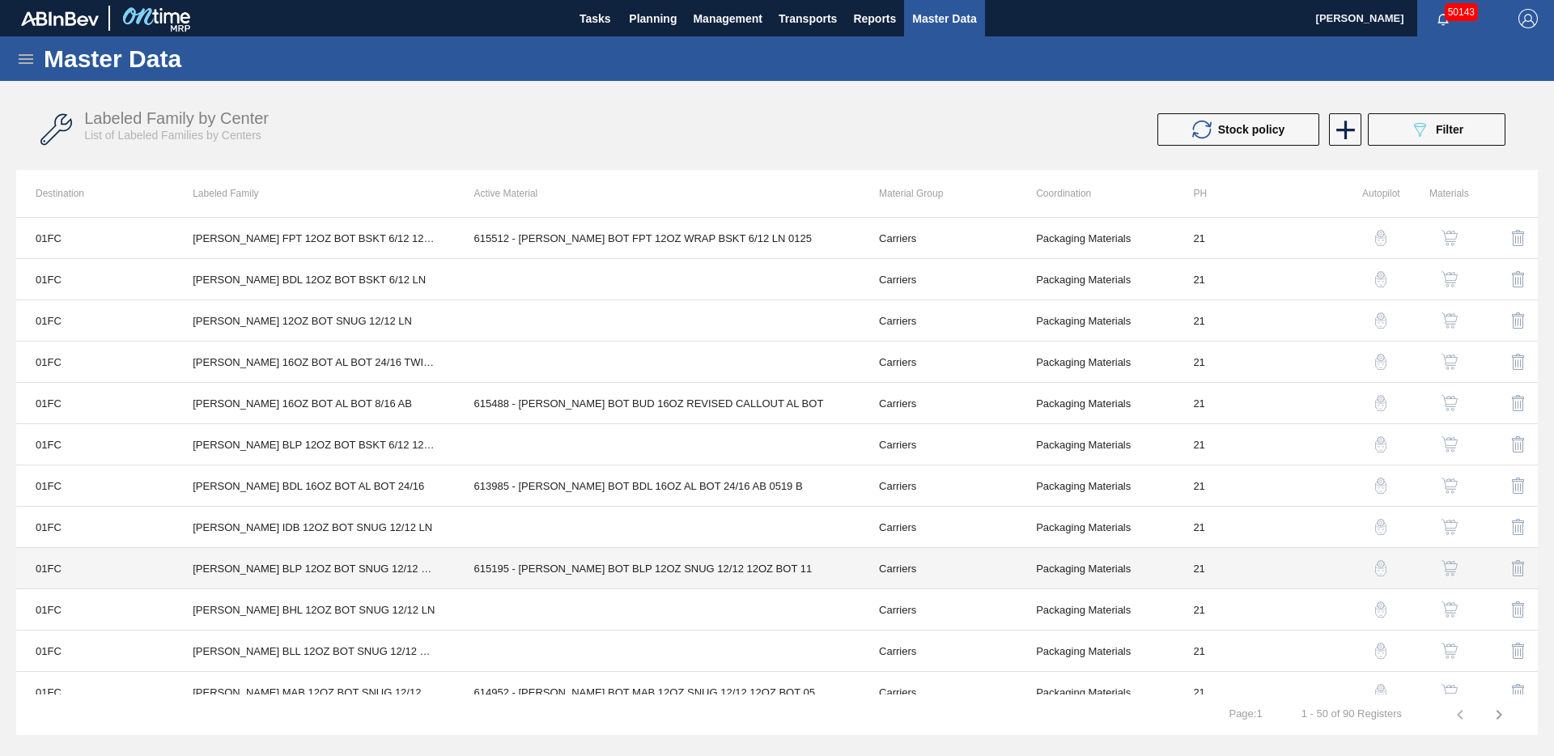
click at [579, 581] on td "615195 - [PERSON_NAME] BOT BLP 12OZ SNUG 12/12 12OZ BOT 11" at bounding box center [657, 568] width 405 height 41
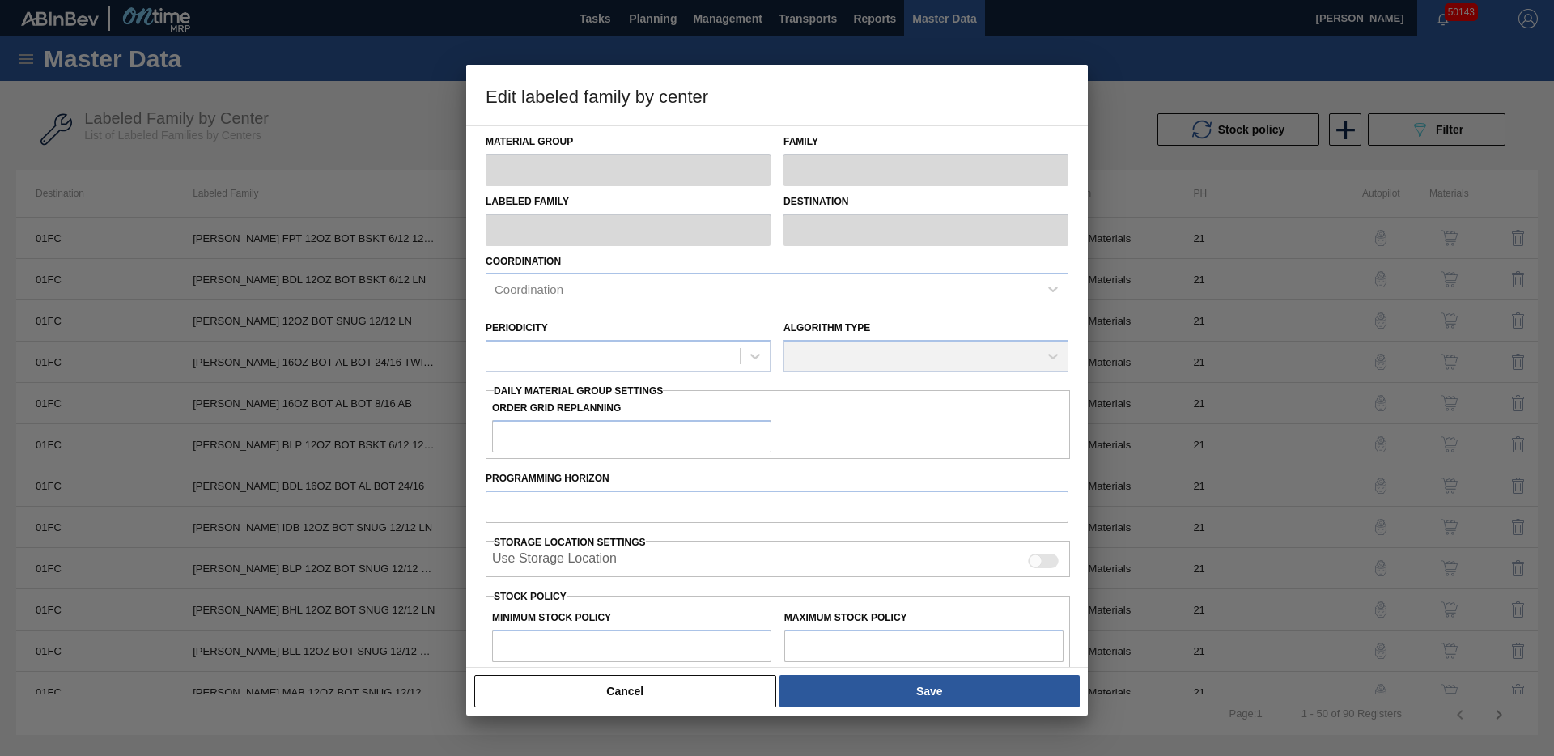
type input "Carriers"
type input "Bottle Carriers"
type input "[PERSON_NAME] BLP 12OZ BOT SNUG 12/12 12OZ BOT"
type input "01FC - Fort Collins Brewery"
type input "21"
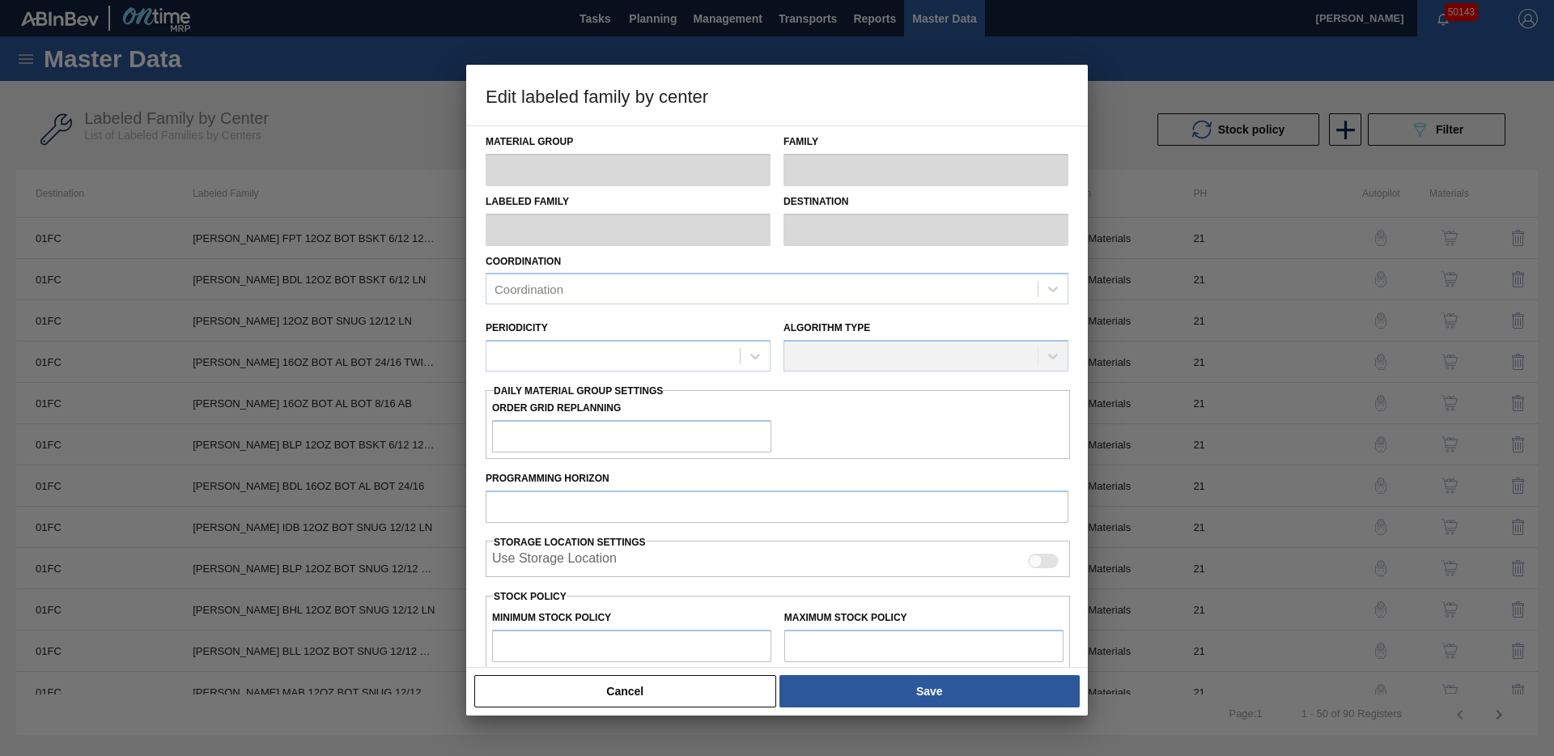
type input "4,480"
type input "47,580"
type input "0"
type input "4,480"
checkbox input "true"
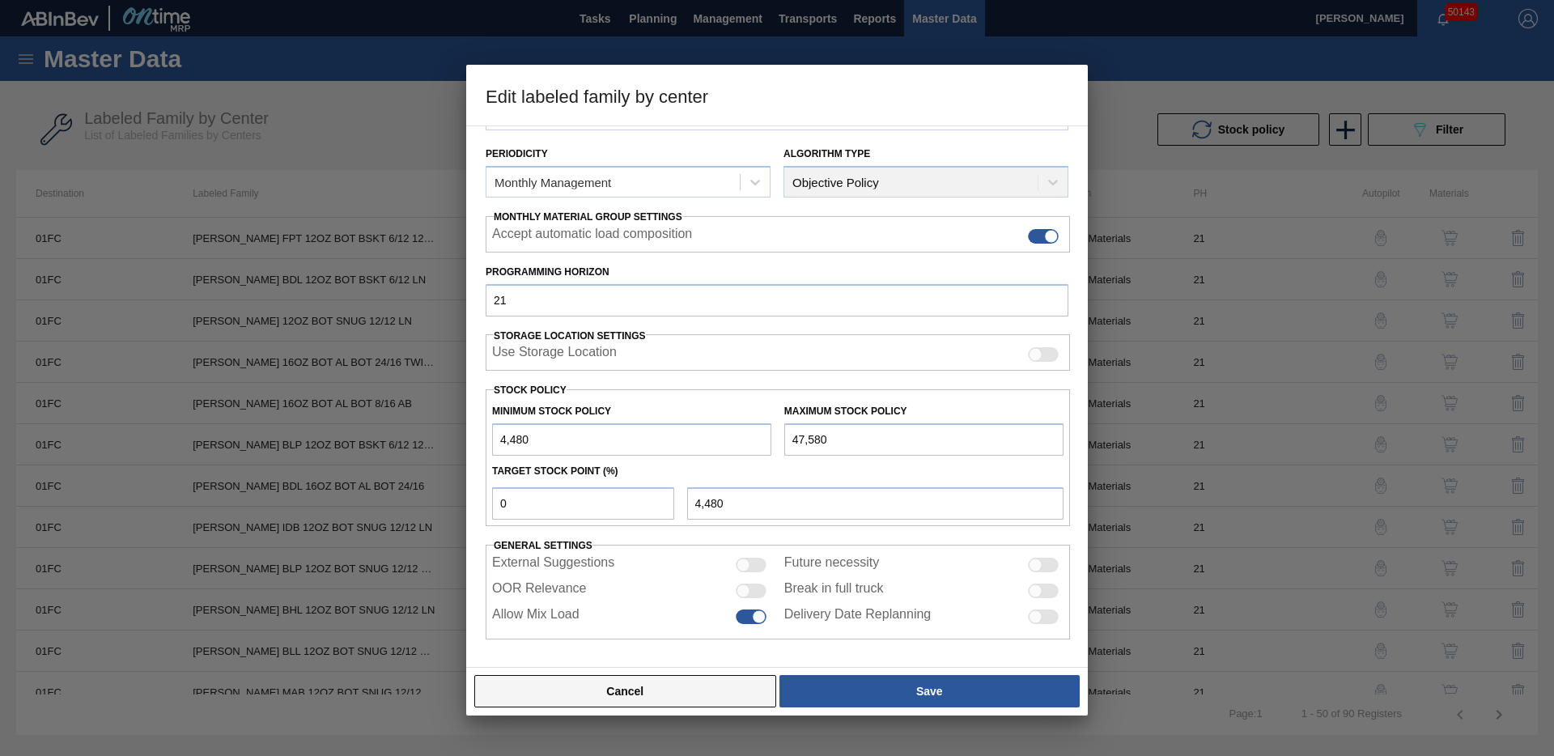
click at [635, 686] on button "Cancel" at bounding box center [625, 691] width 302 height 32
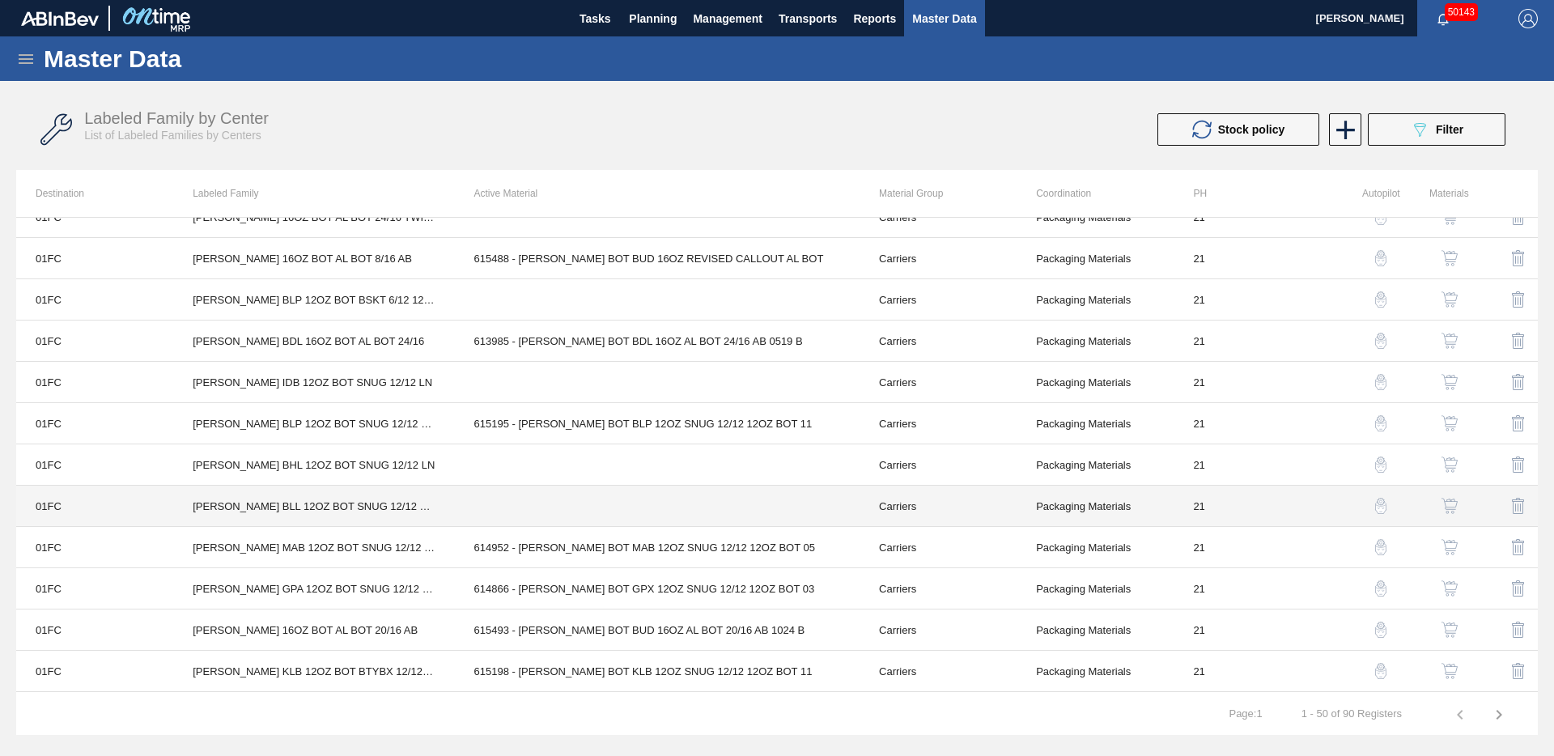
scroll to position [148, 0]
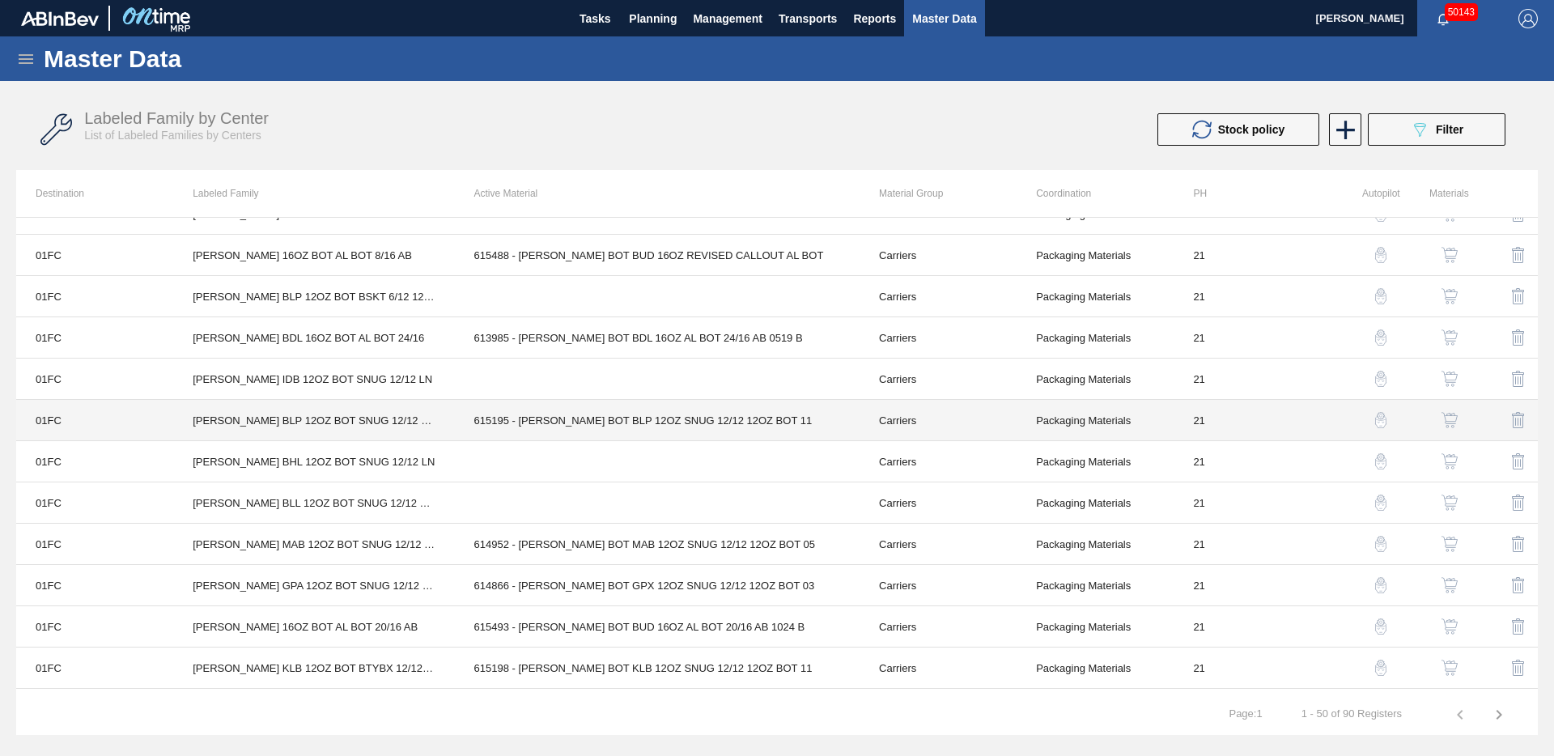
click at [612, 435] on td "615195 - [PERSON_NAME] BOT BLP 12OZ SNUG 12/12 12OZ BOT 11" at bounding box center [657, 420] width 405 height 41
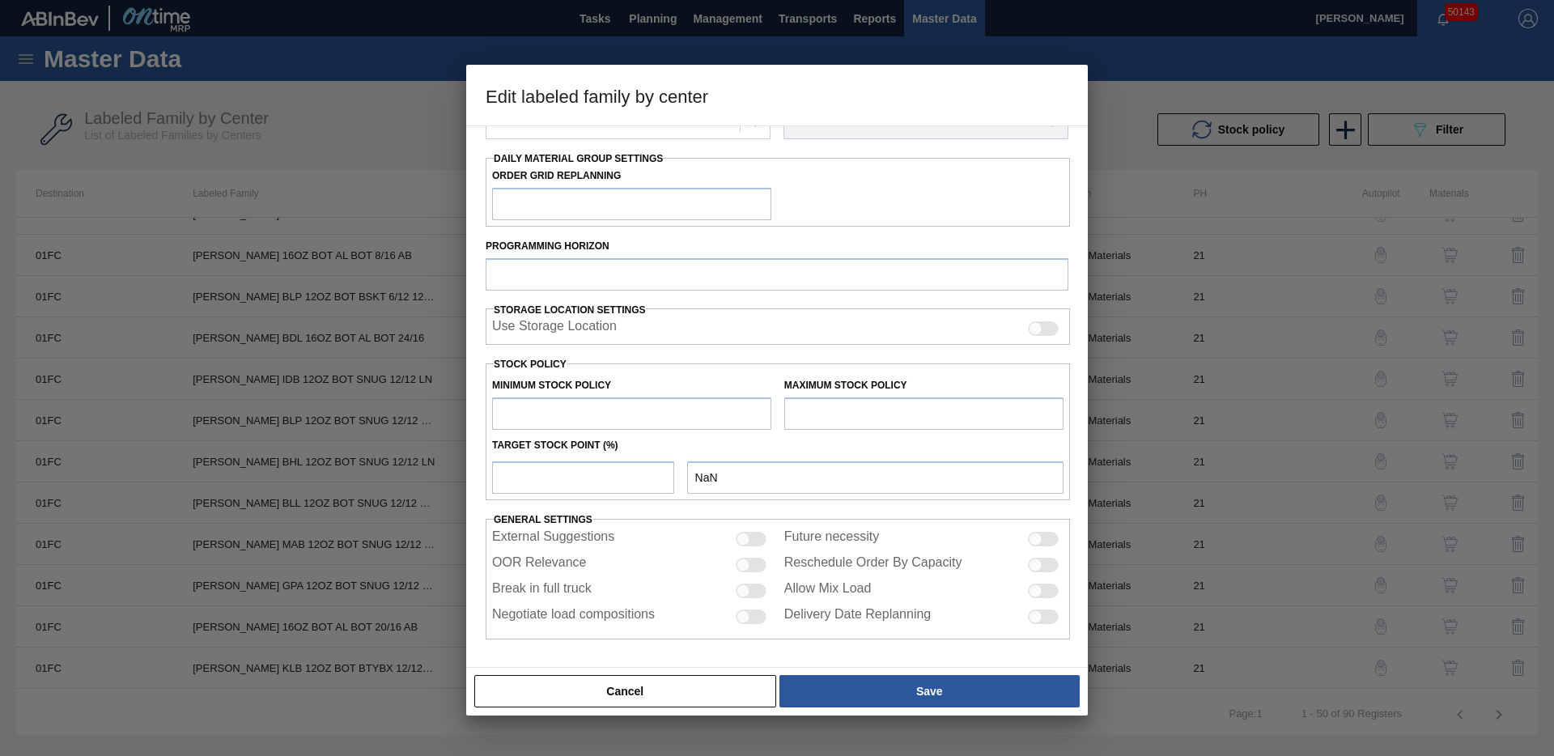
type input "Carriers"
type input "Bottle Carriers"
type input "[PERSON_NAME] BLP 12OZ BOT SNUG 12/12 12OZ BOT"
type input "01FC - Fort Collins Brewery"
type input "21"
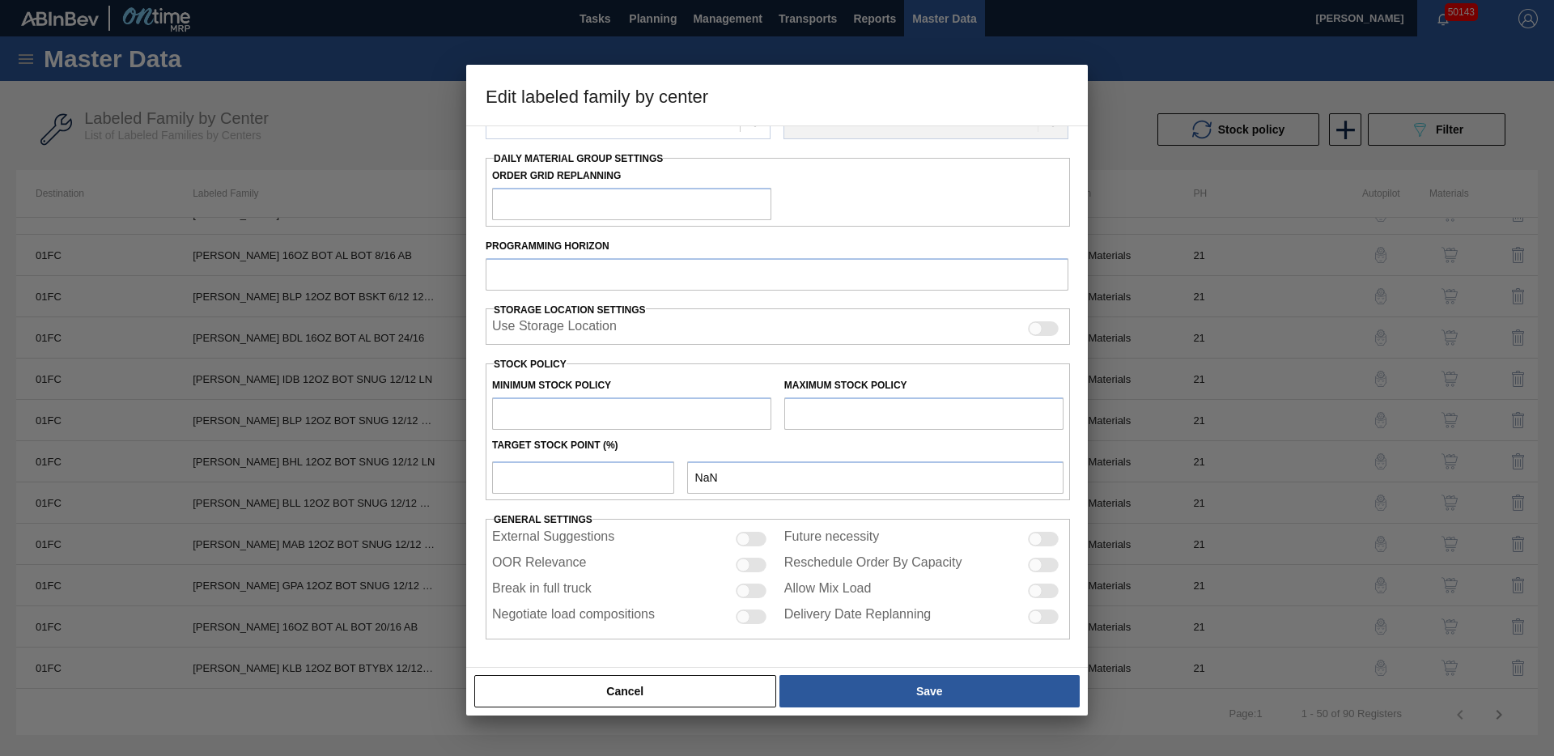
type input "4,480"
type input "47,580"
type input "0"
type input "4,480"
checkbox input "true"
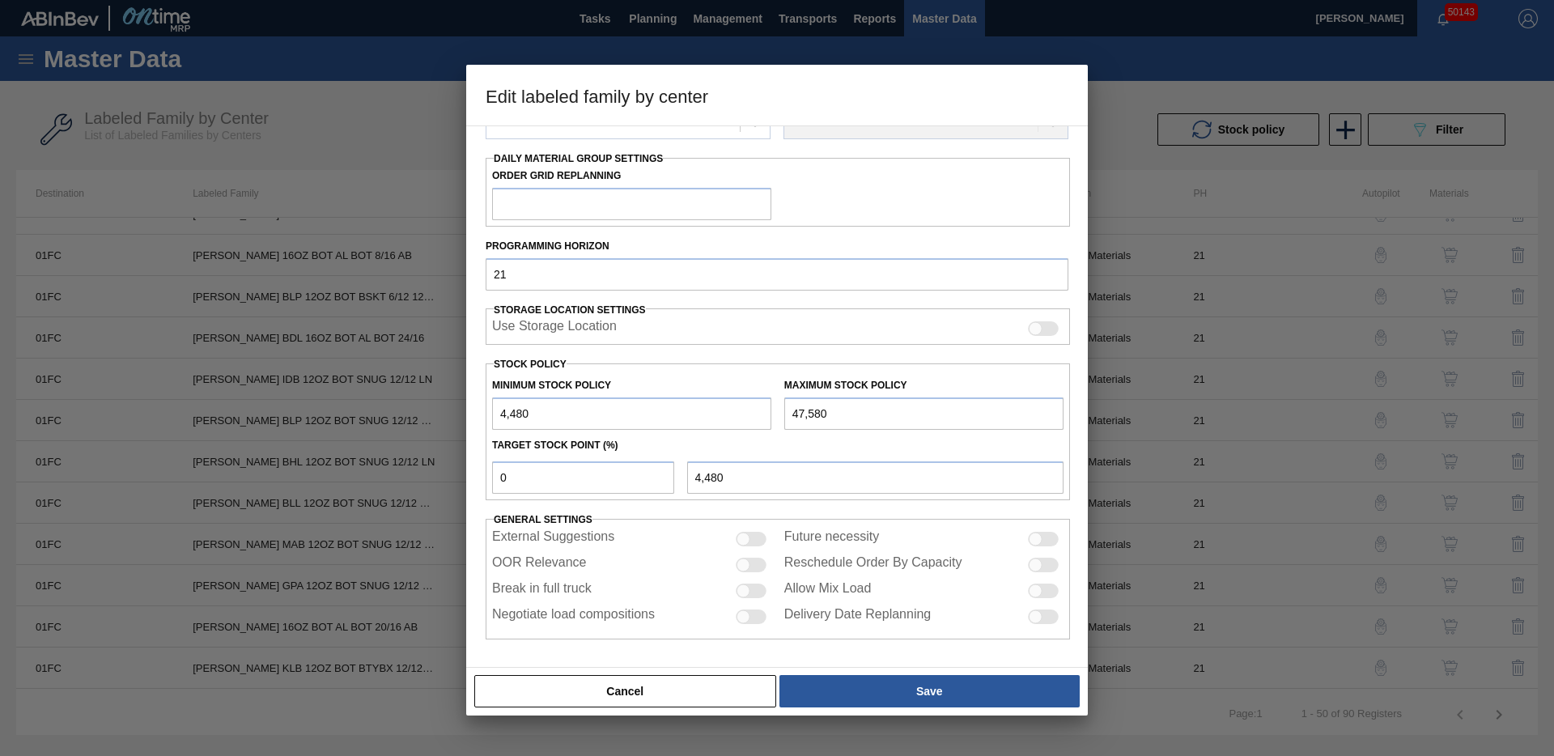
scroll to position [178, 0]
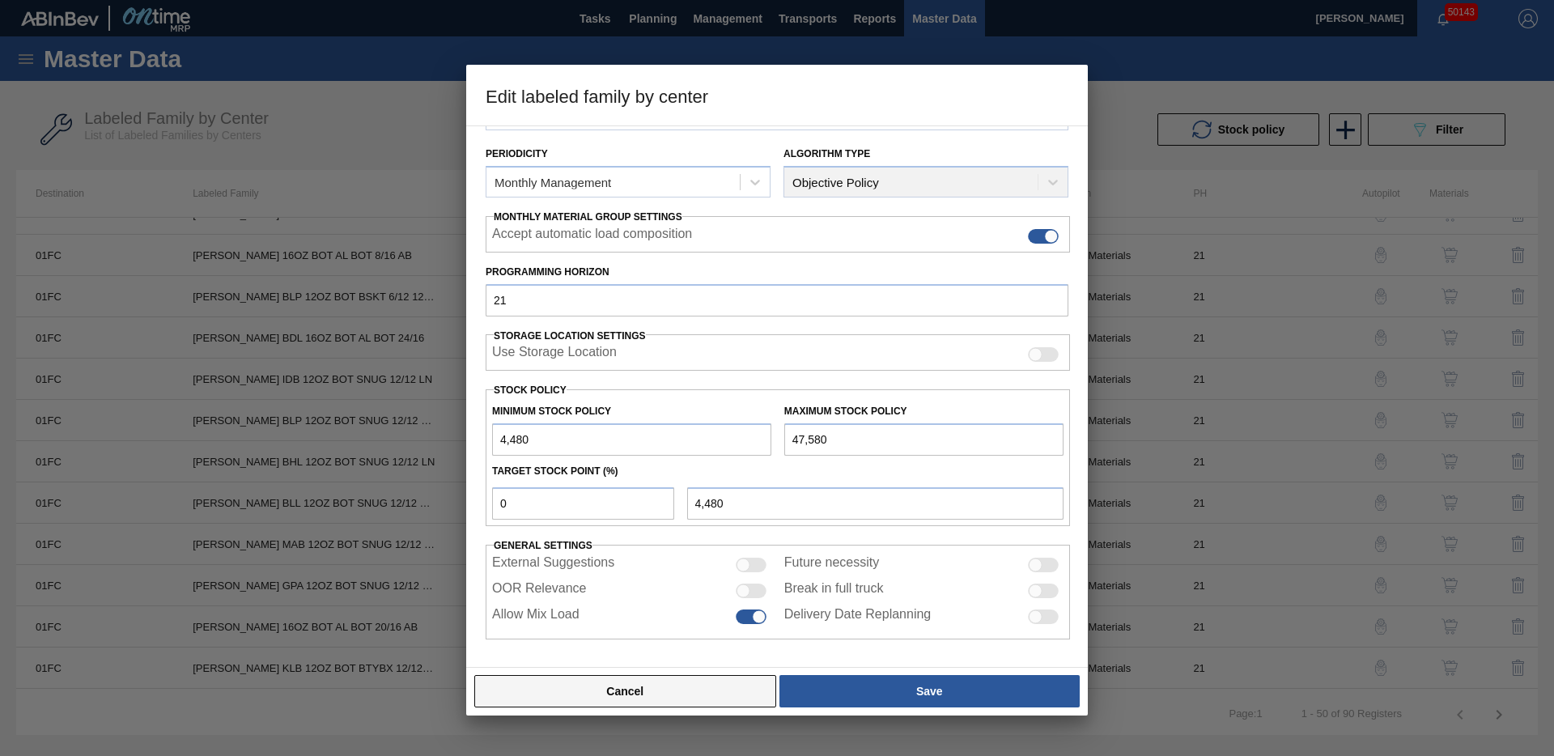
click at [697, 680] on button "Cancel" at bounding box center [625, 691] width 302 height 32
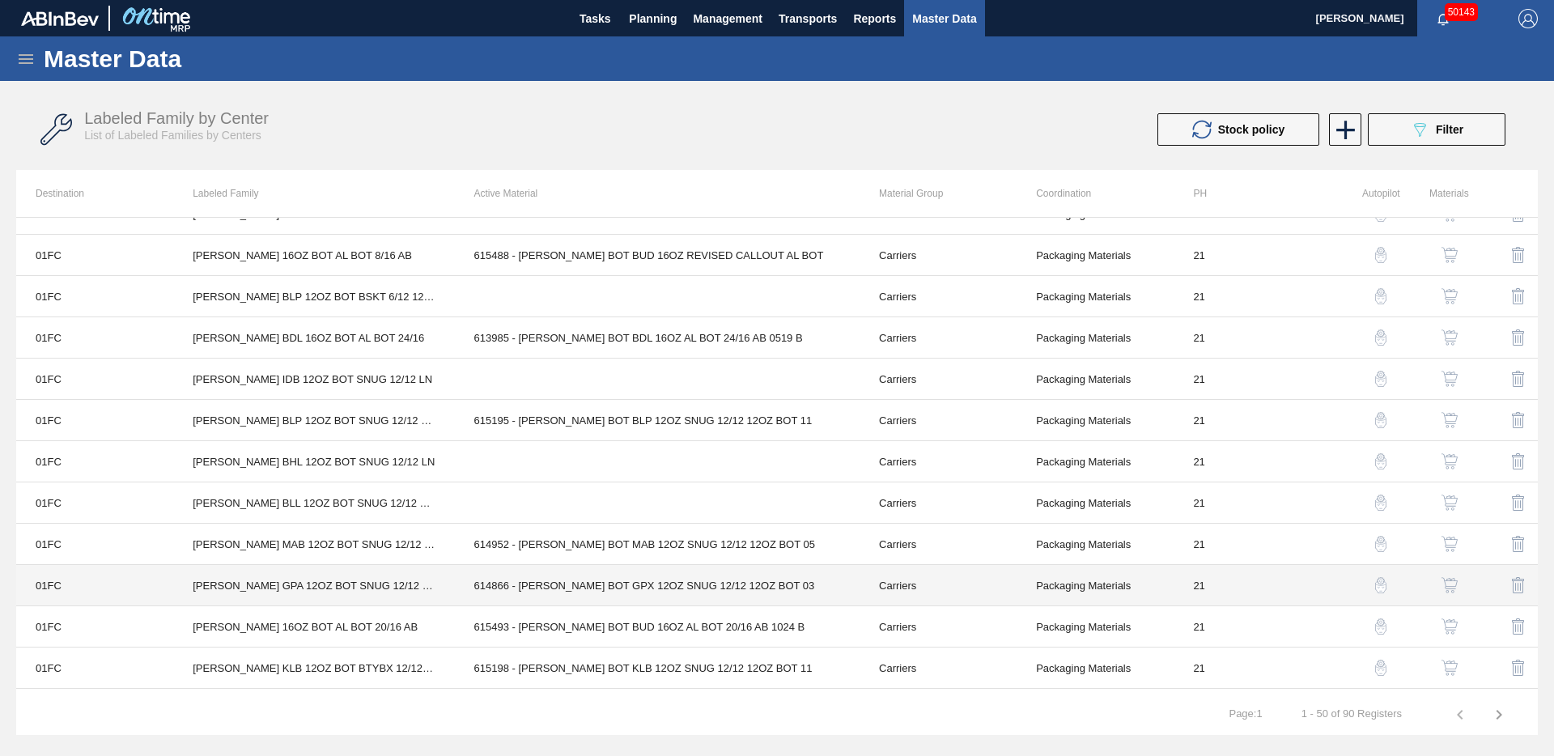
click at [589, 594] on td "614866 - [PERSON_NAME] BOT GPX 12OZ SNUG 12/12 12OZ BOT 03" at bounding box center [657, 585] width 405 height 41
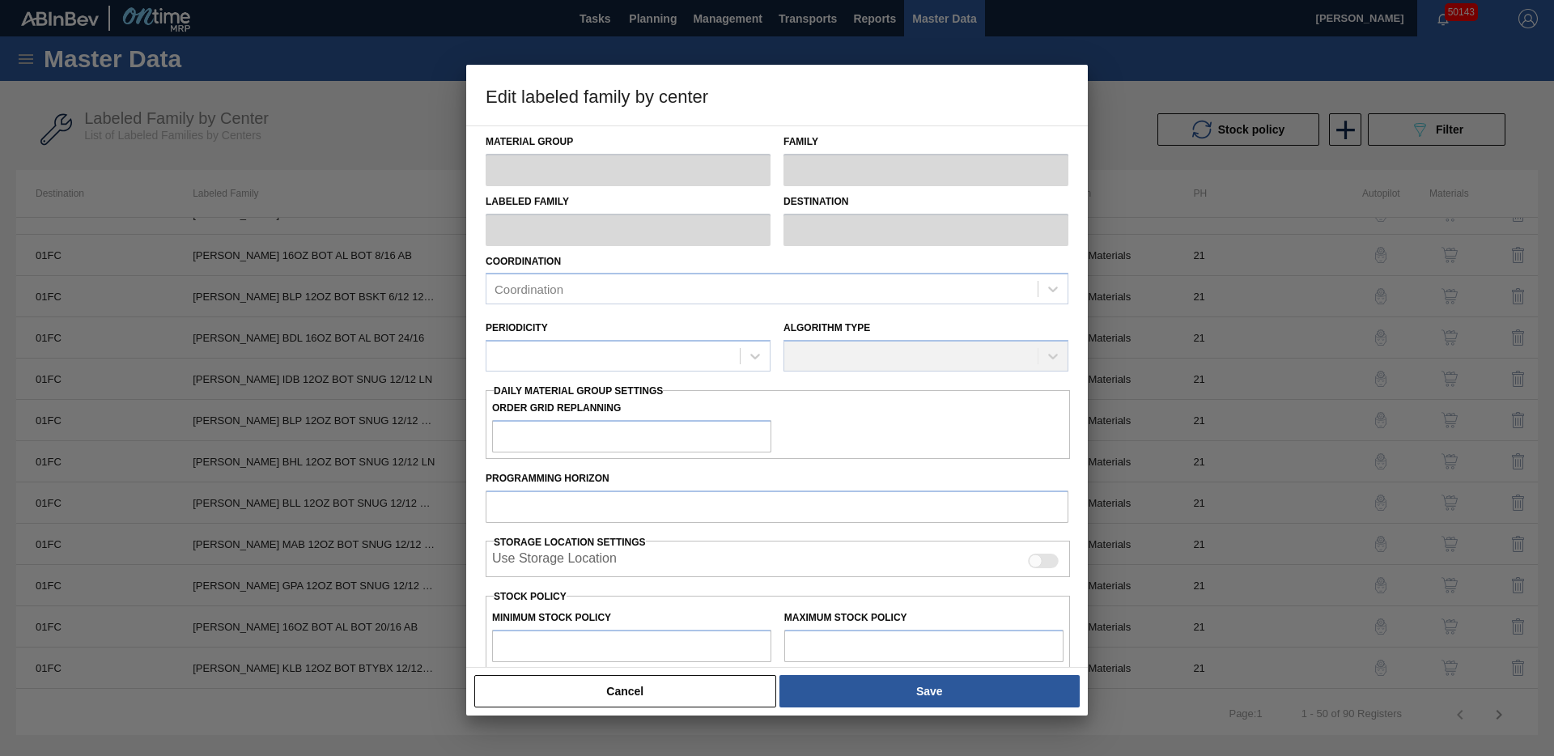
type input "Carriers"
type input "Bottle Carriers"
type input "[PERSON_NAME] GPA 12OZ BOT SNUG 12/12 12OZ BOT SPOT UV"
type input "01FC - Fort Collins Brewery"
type input "21"
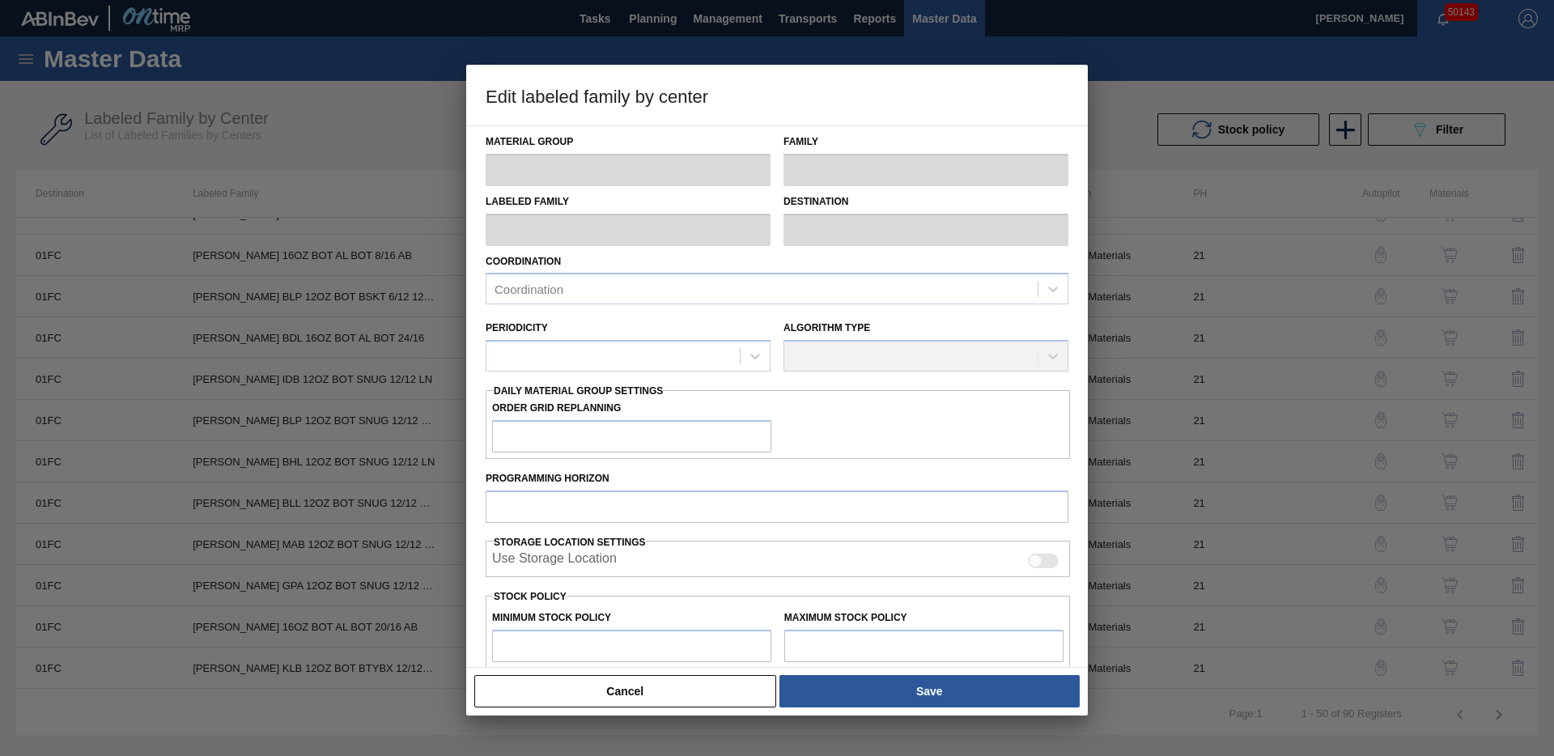
type input "0"
type input "19,873"
type input "0"
checkbox input "true"
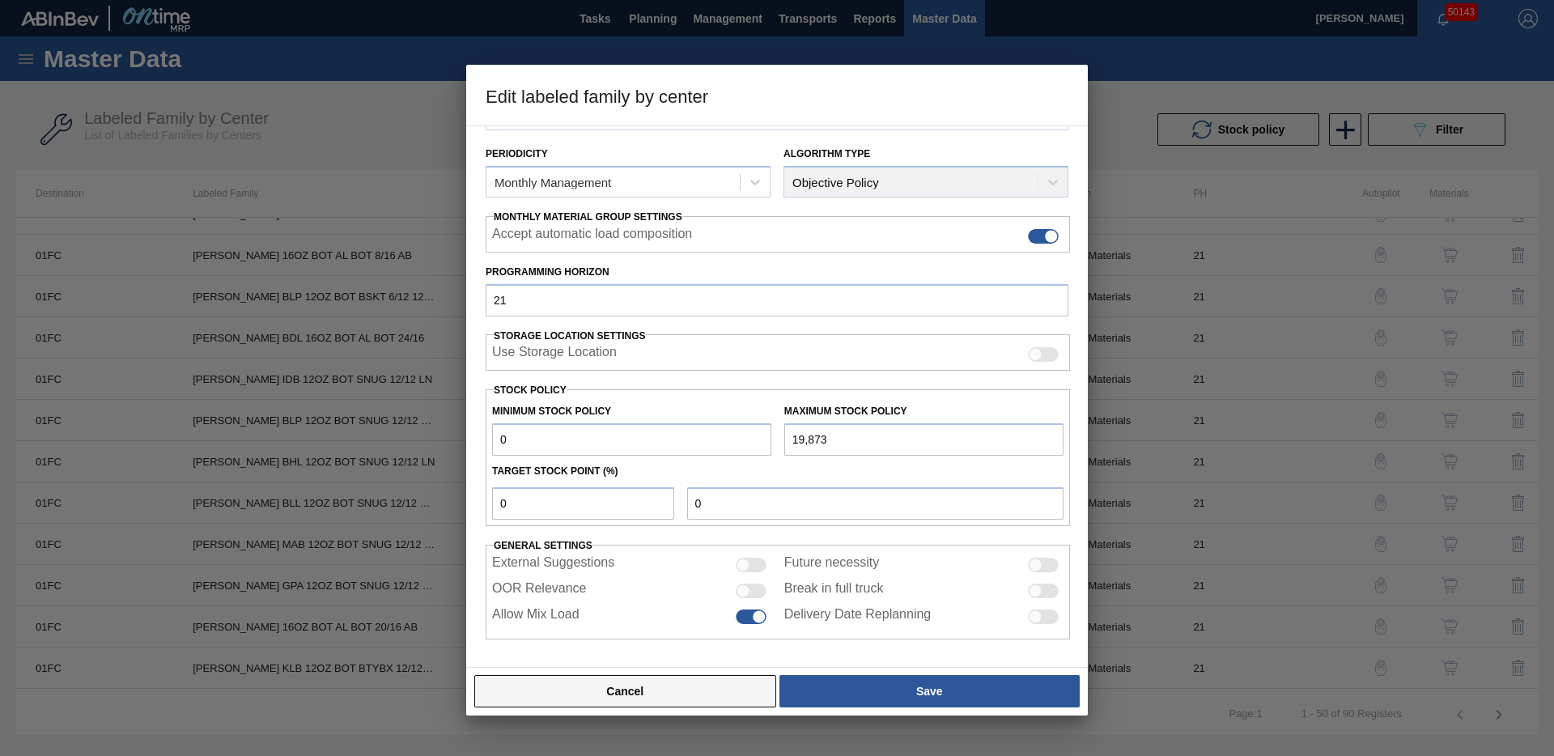
click at [672, 689] on button "Cancel" at bounding box center [625, 691] width 302 height 32
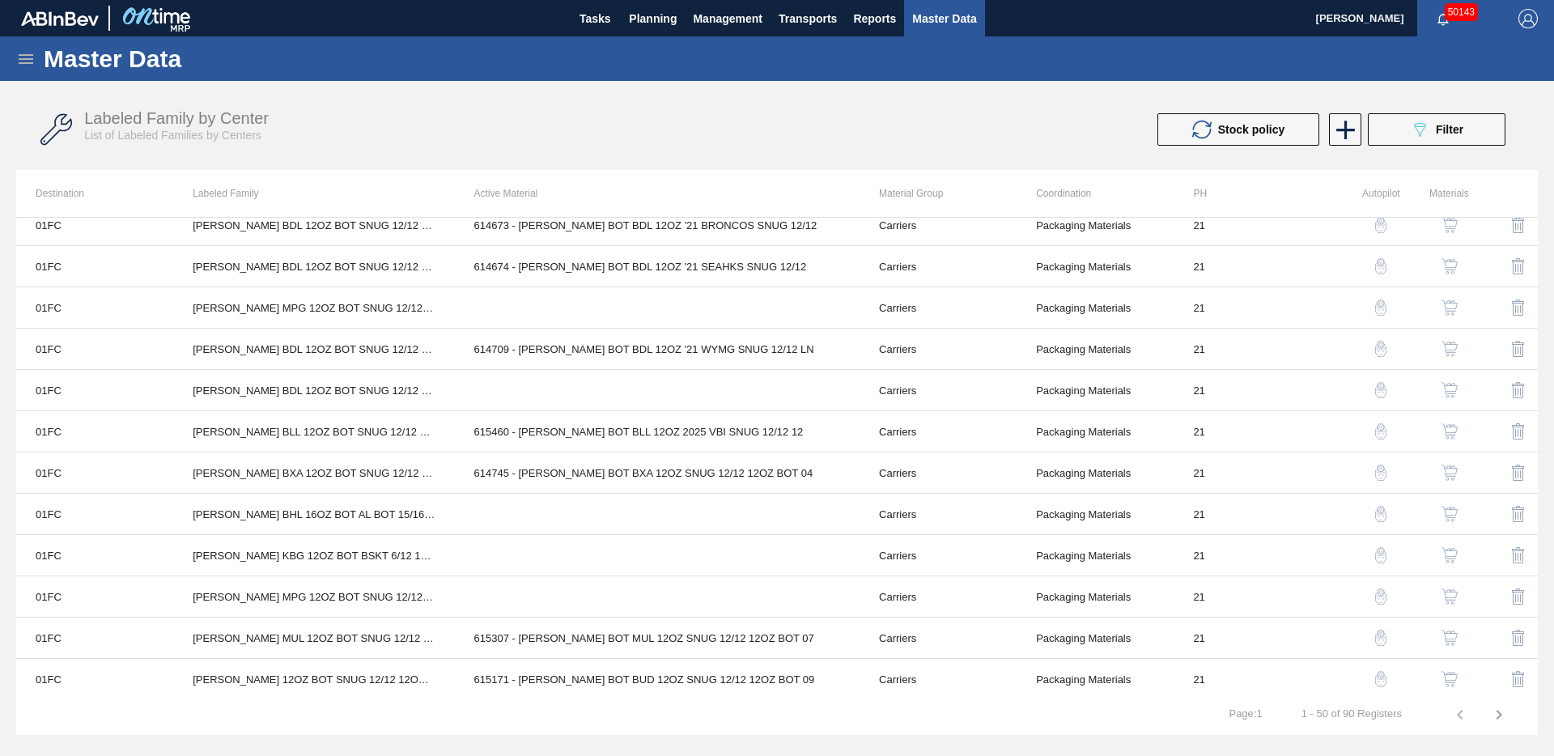
scroll to position [1363, 0]
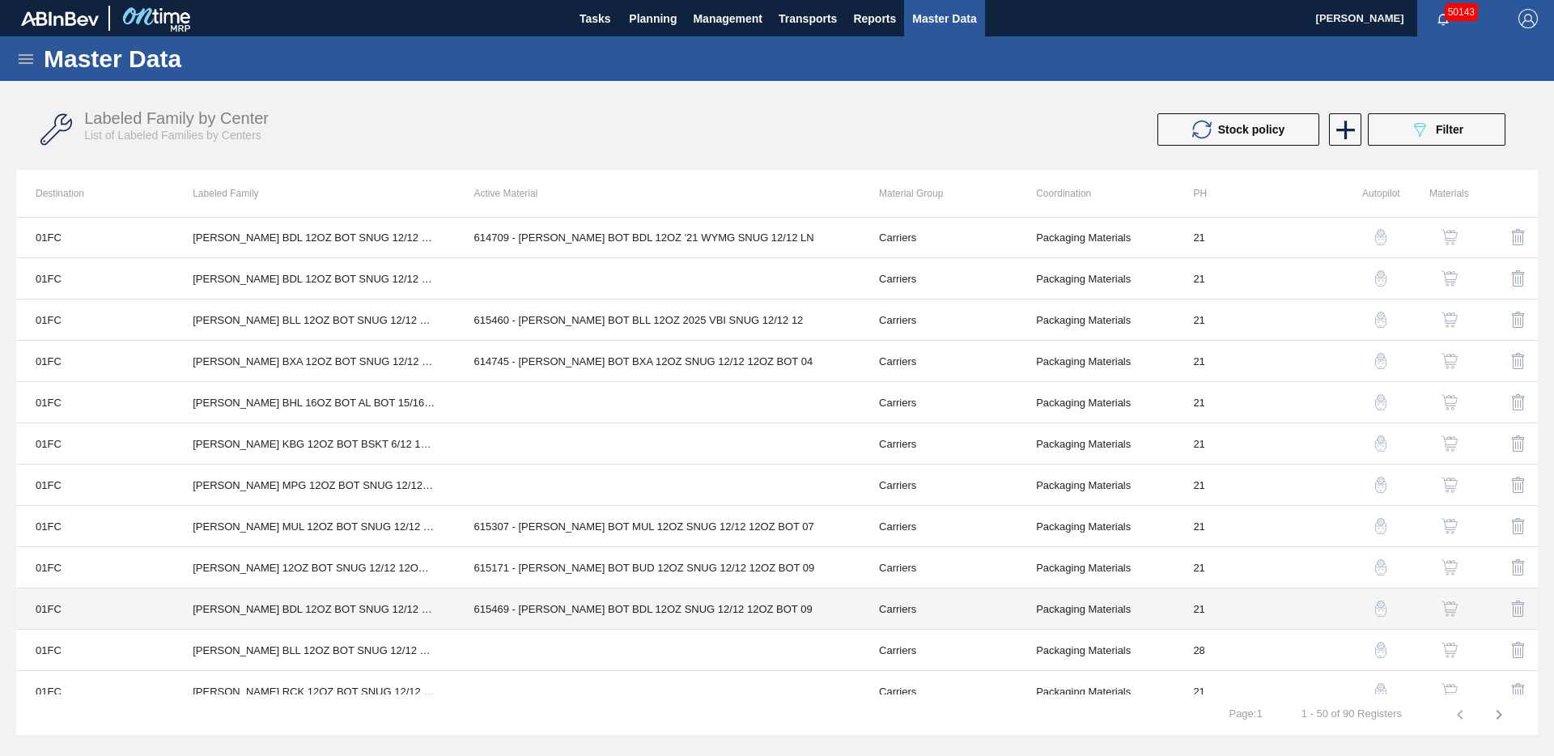
click at [630, 613] on td "615469 - [PERSON_NAME] BOT BDL 12OZ SNUG 12/12 12OZ BOT 09" at bounding box center [657, 608] width 405 height 41
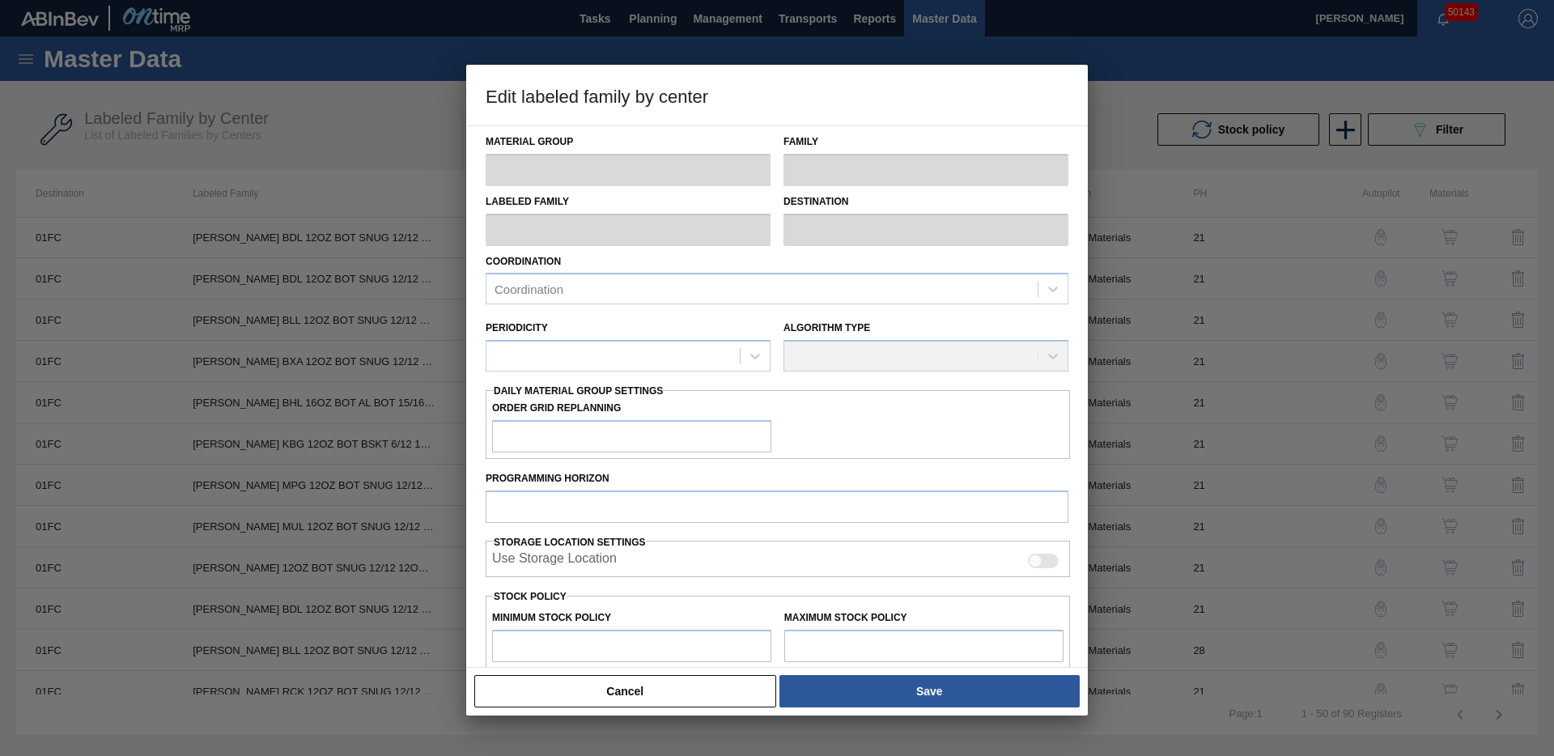
type input "Carriers"
type input "Bottle Carriers"
type input "[PERSON_NAME] BDL 12OZ BOT SNUG 12/12 12OZ BOT AQUEOUS COATING"
type input "01FC - Fort Collins Brewery"
type input "21"
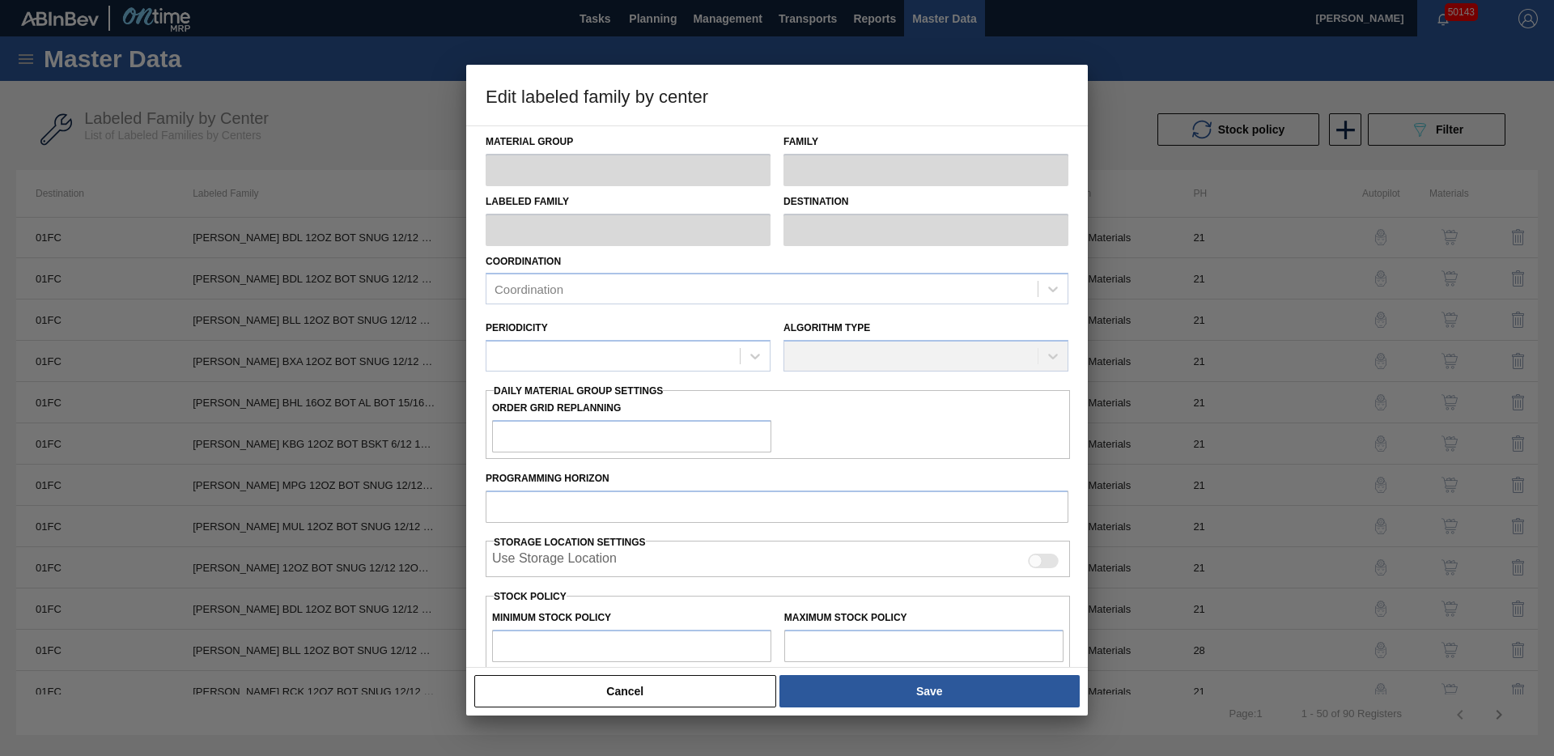
type input "8,000"
type input "199,556"
type input "18"
type input "42,480"
checkbox input "true"
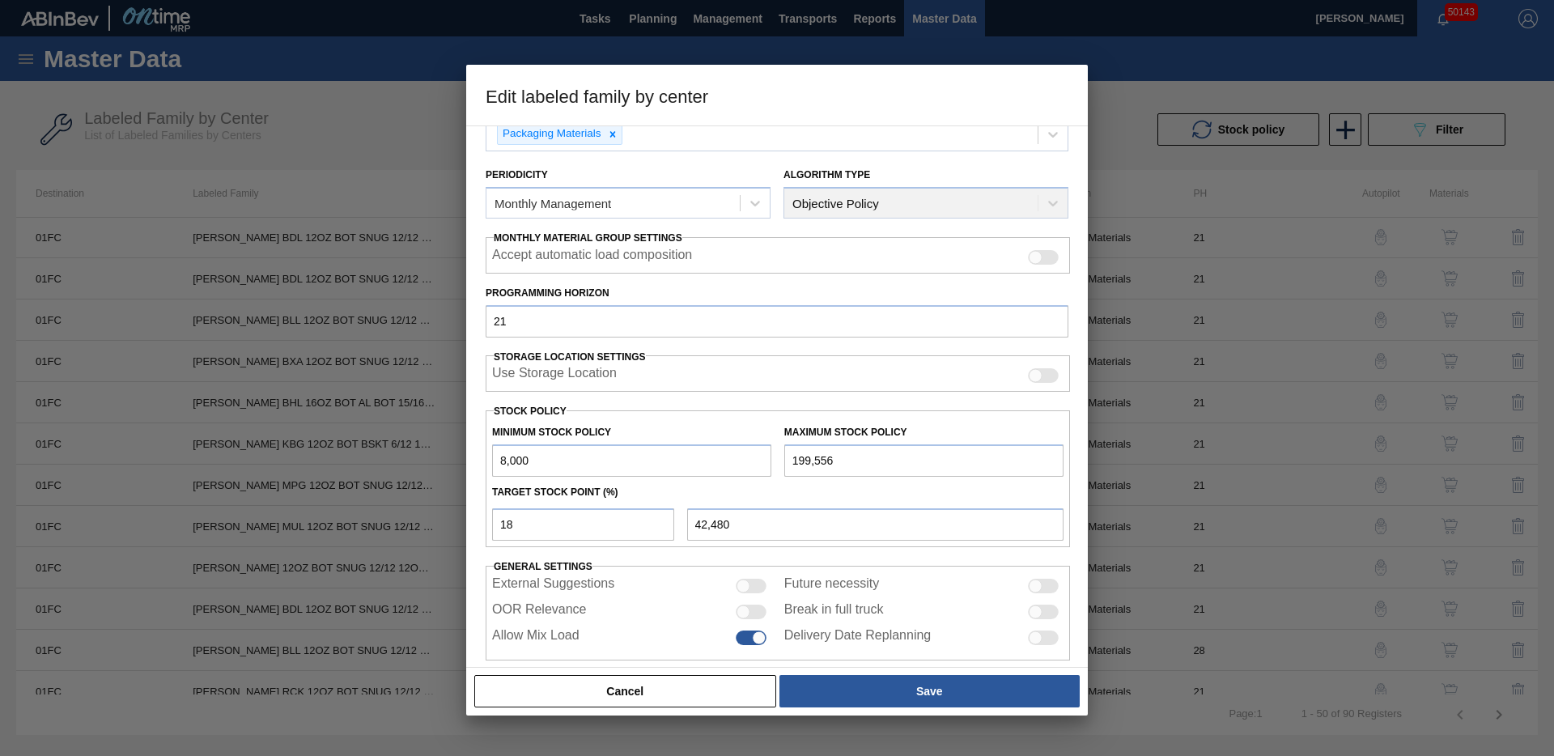
scroll to position [178, 0]
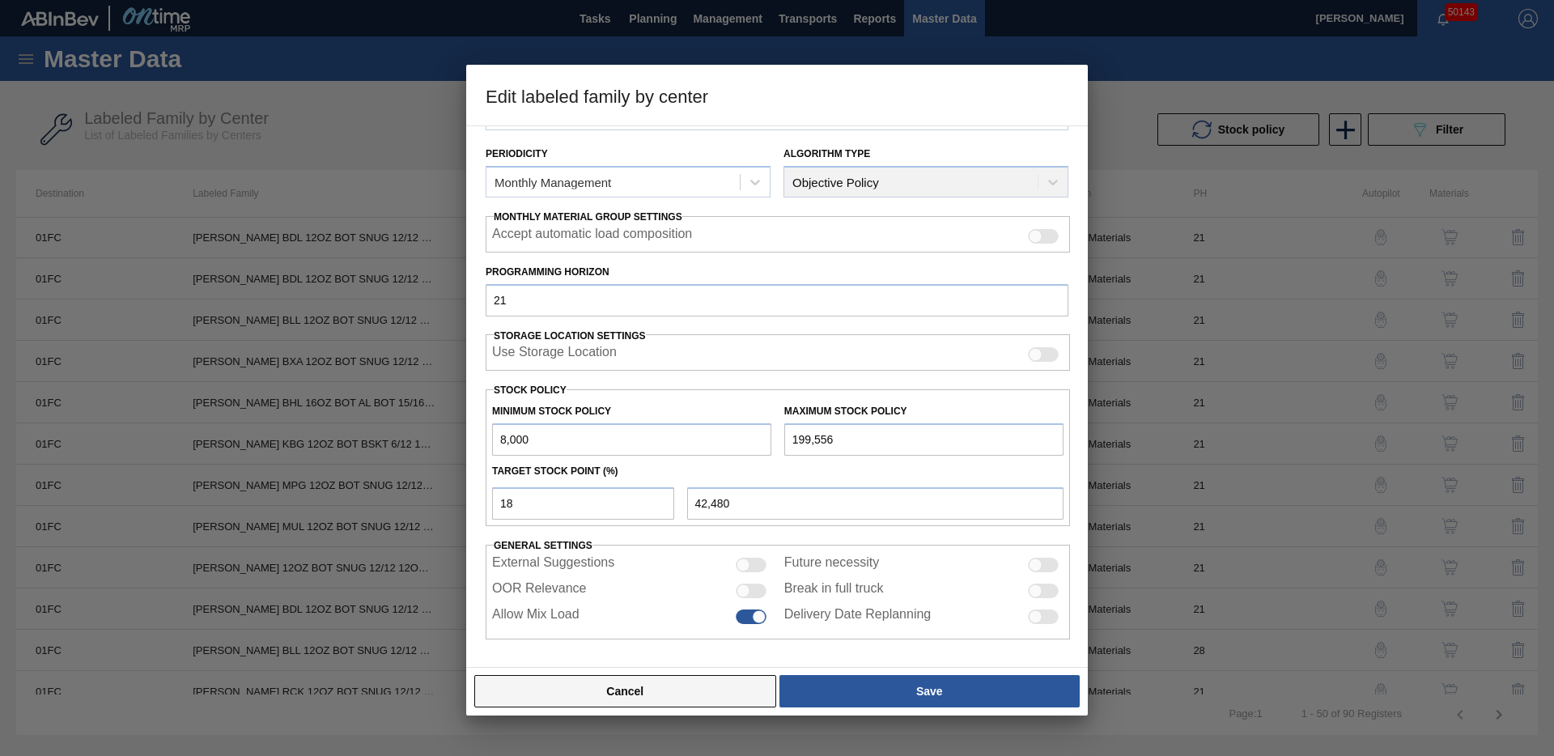
click at [677, 693] on button "Cancel" at bounding box center [625, 691] width 302 height 32
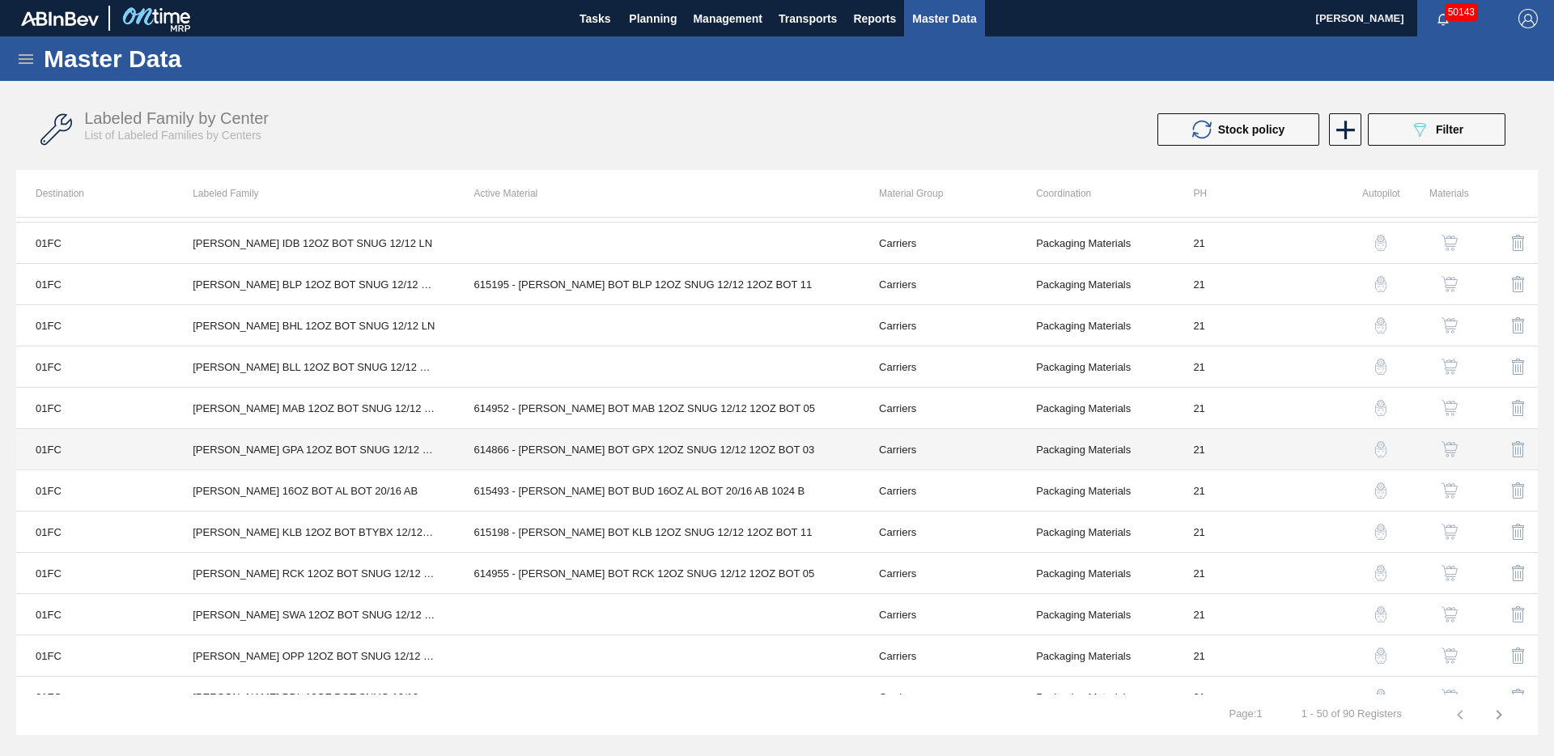
scroll to position [0, 0]
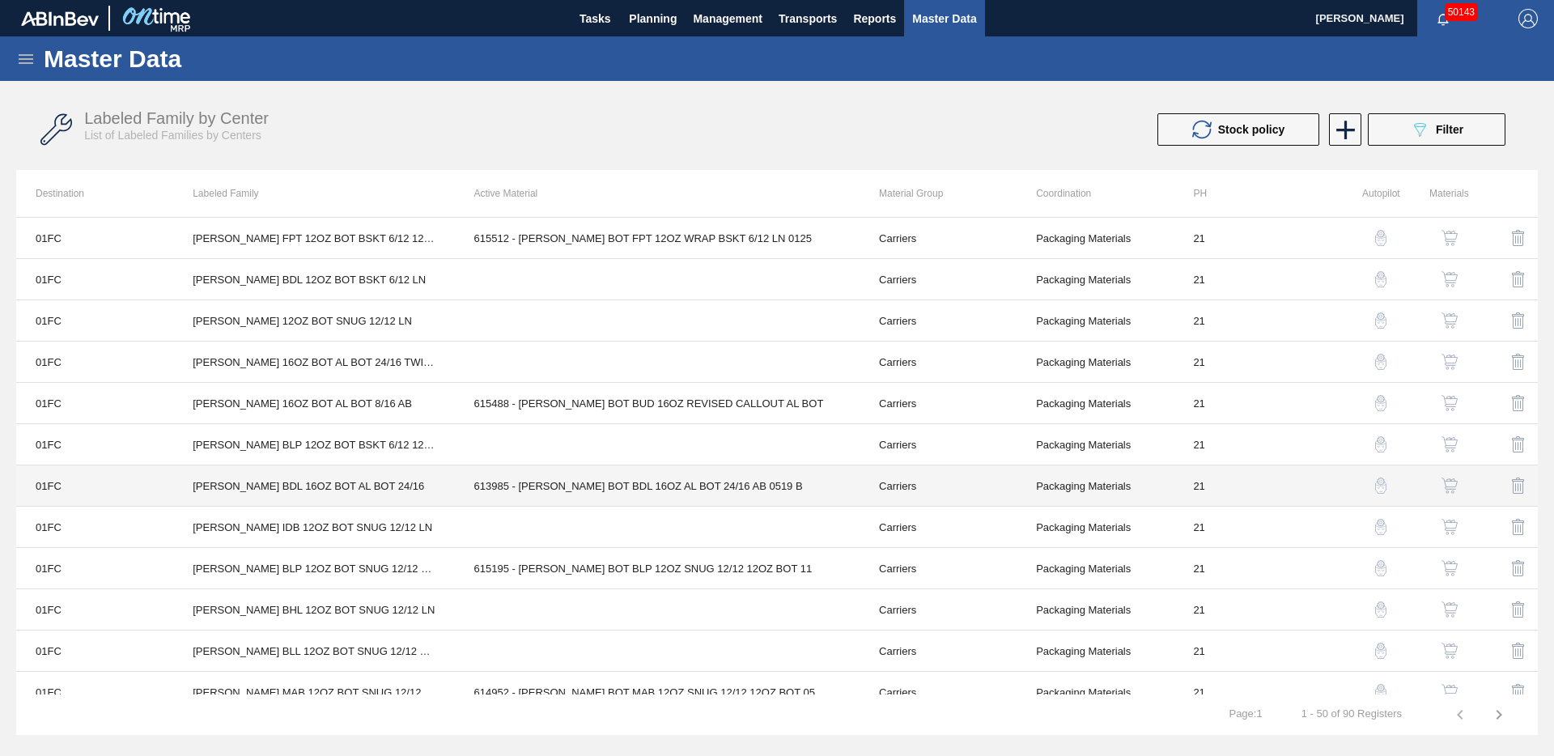
click at [625, 490] on td "613985 - [PERSON_NAME] BOT BDL 16OZ AL BOT 24/16 AB 0519 B" at bounding box center [657, 485] width 405 height 41
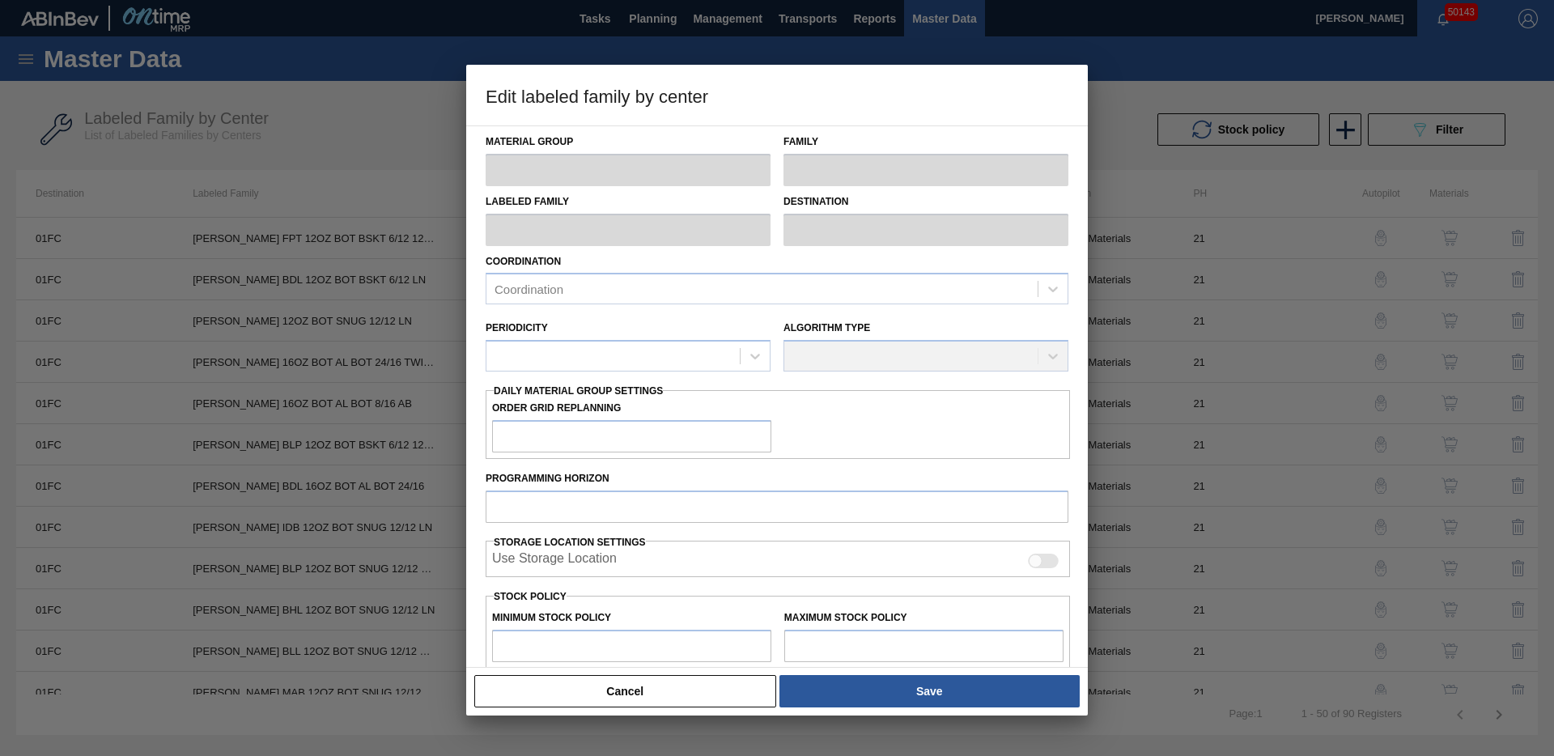
type input "Carriers"
type input "Bottle Carriers"
type input "[PERSON_NAME] BDL 16OZ BOT AL BOT 24/16"
type input "01FC - Fort Collins Brewery"
type input "21"
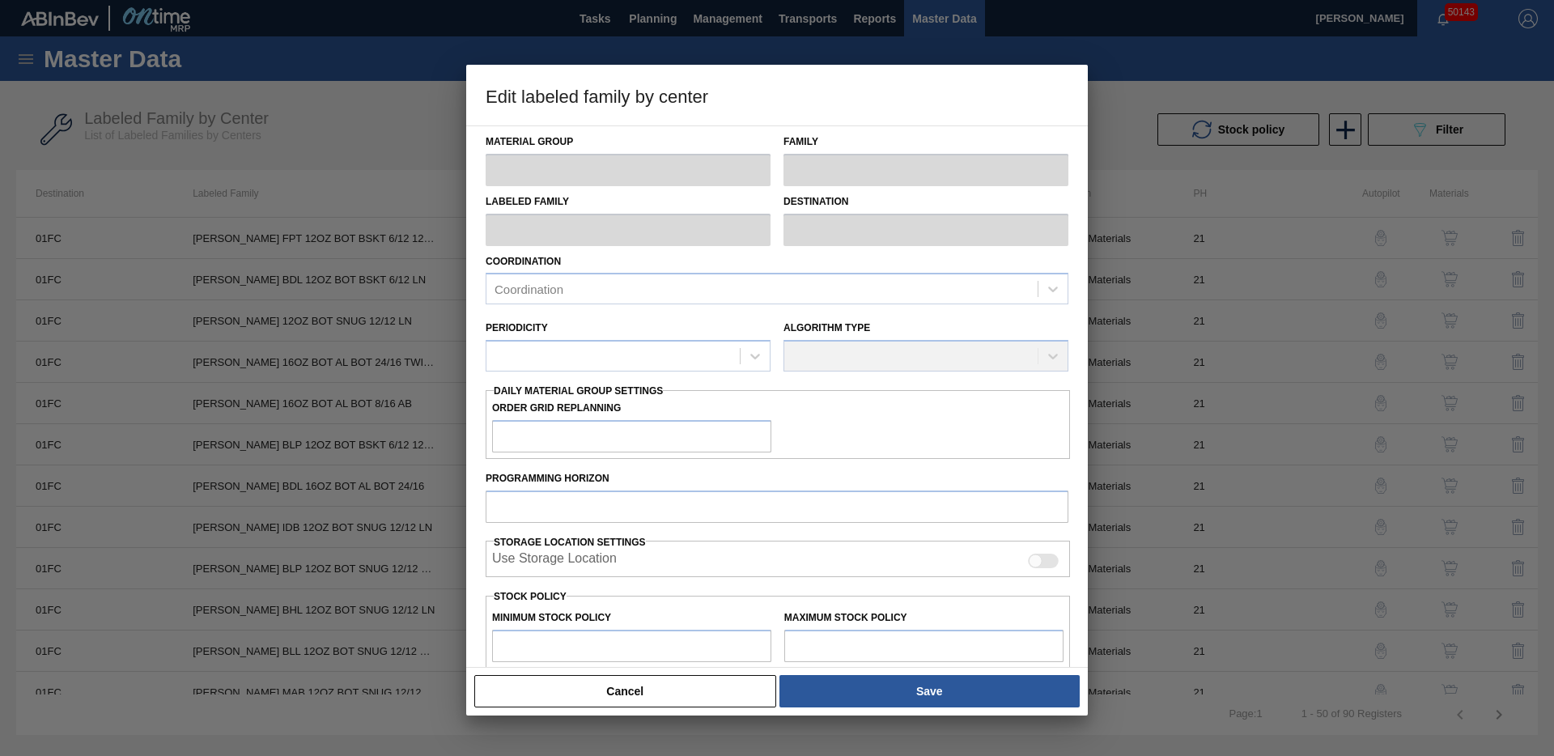
type input "0"
type input "100"
type input "0"
checkbox input "true"
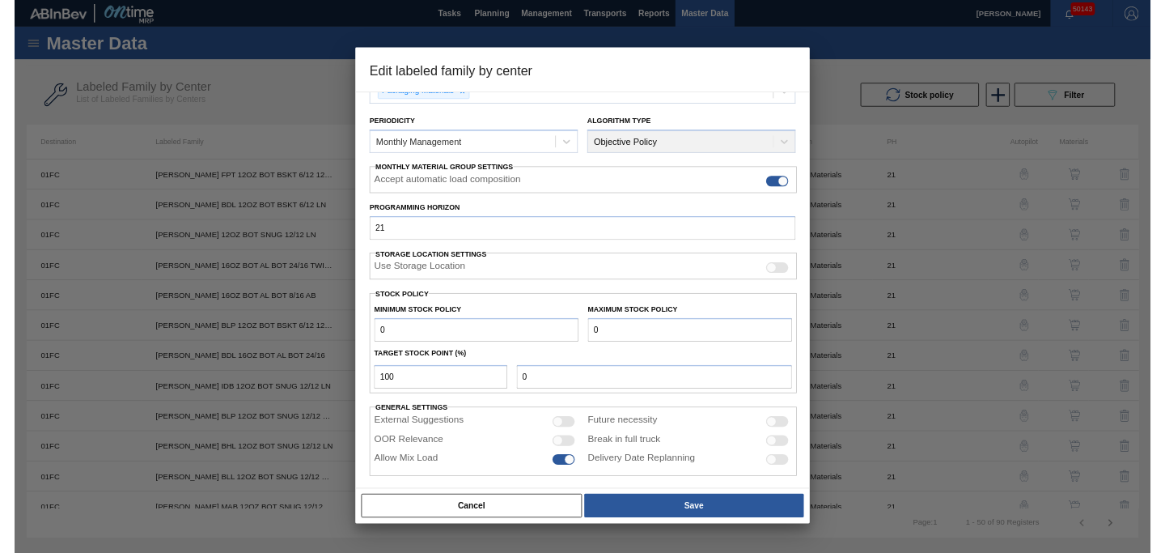
scroll to position [178, 0]
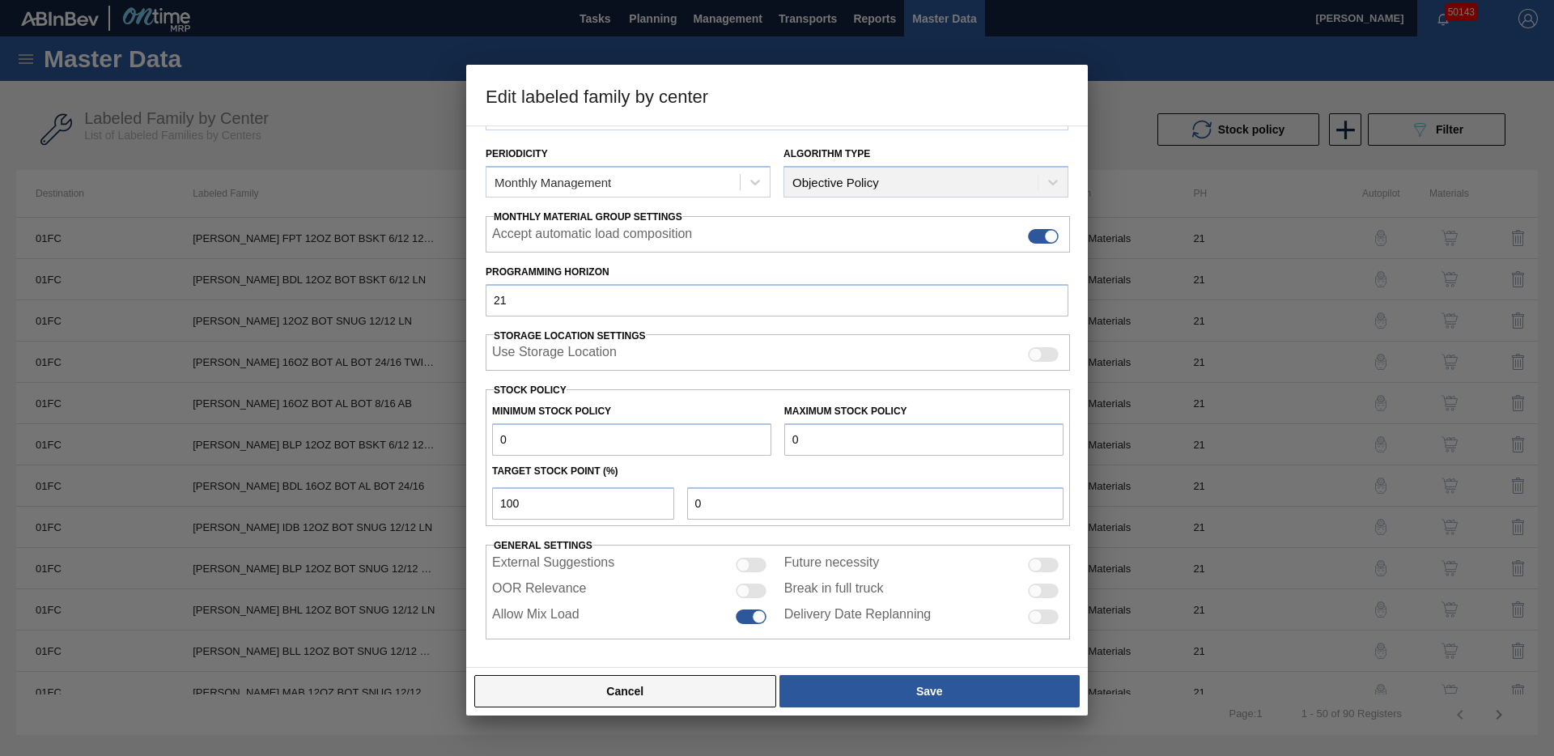
click at [647, 689] on button "Cancel" at bounding box center [625, 691] width 302 height 32
